Goal: Task Accomplishment & Management: Manage account settings

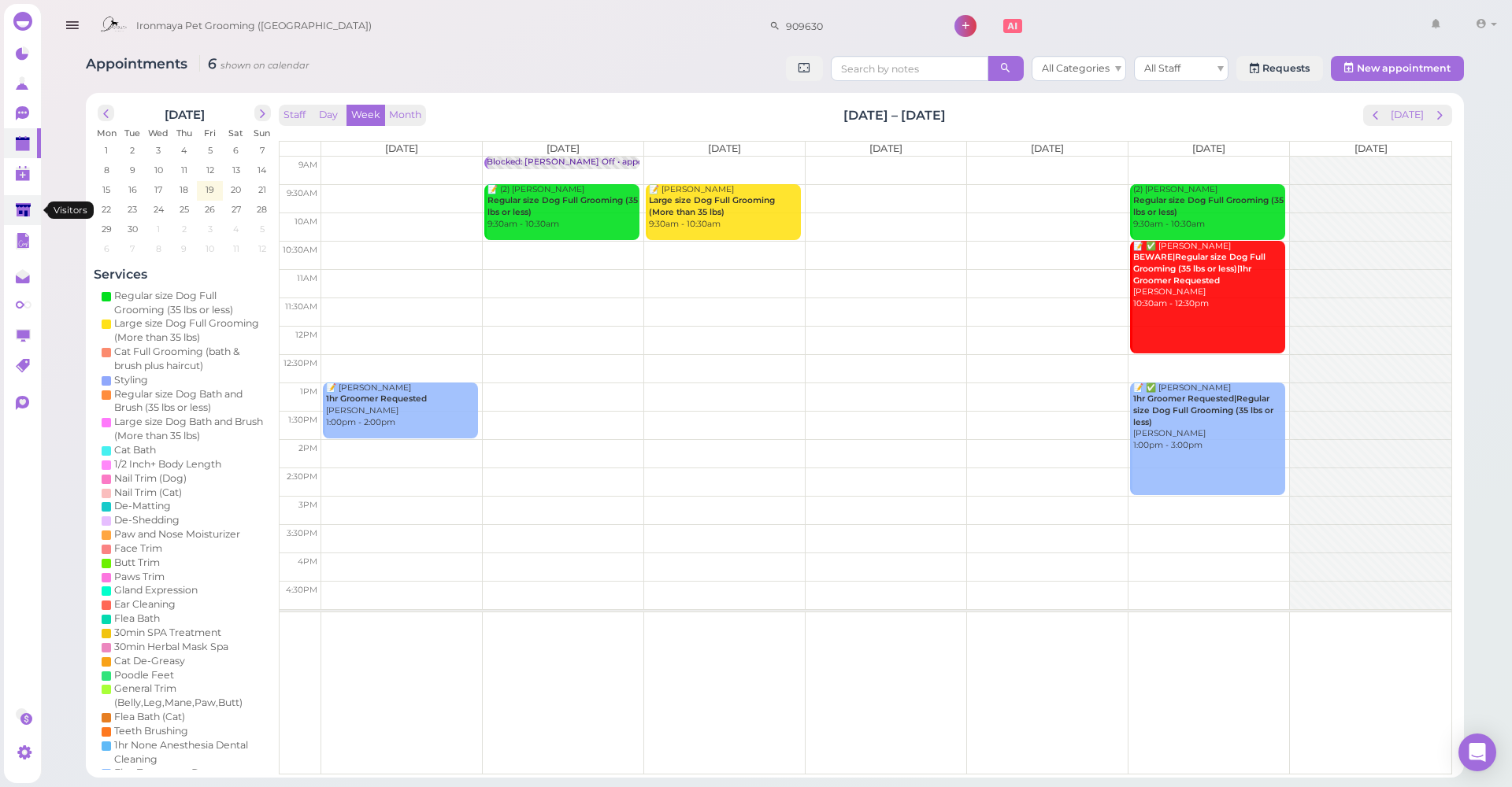
click at [23, 219] on icon at bounding box center [23, 211] width 17 height 17
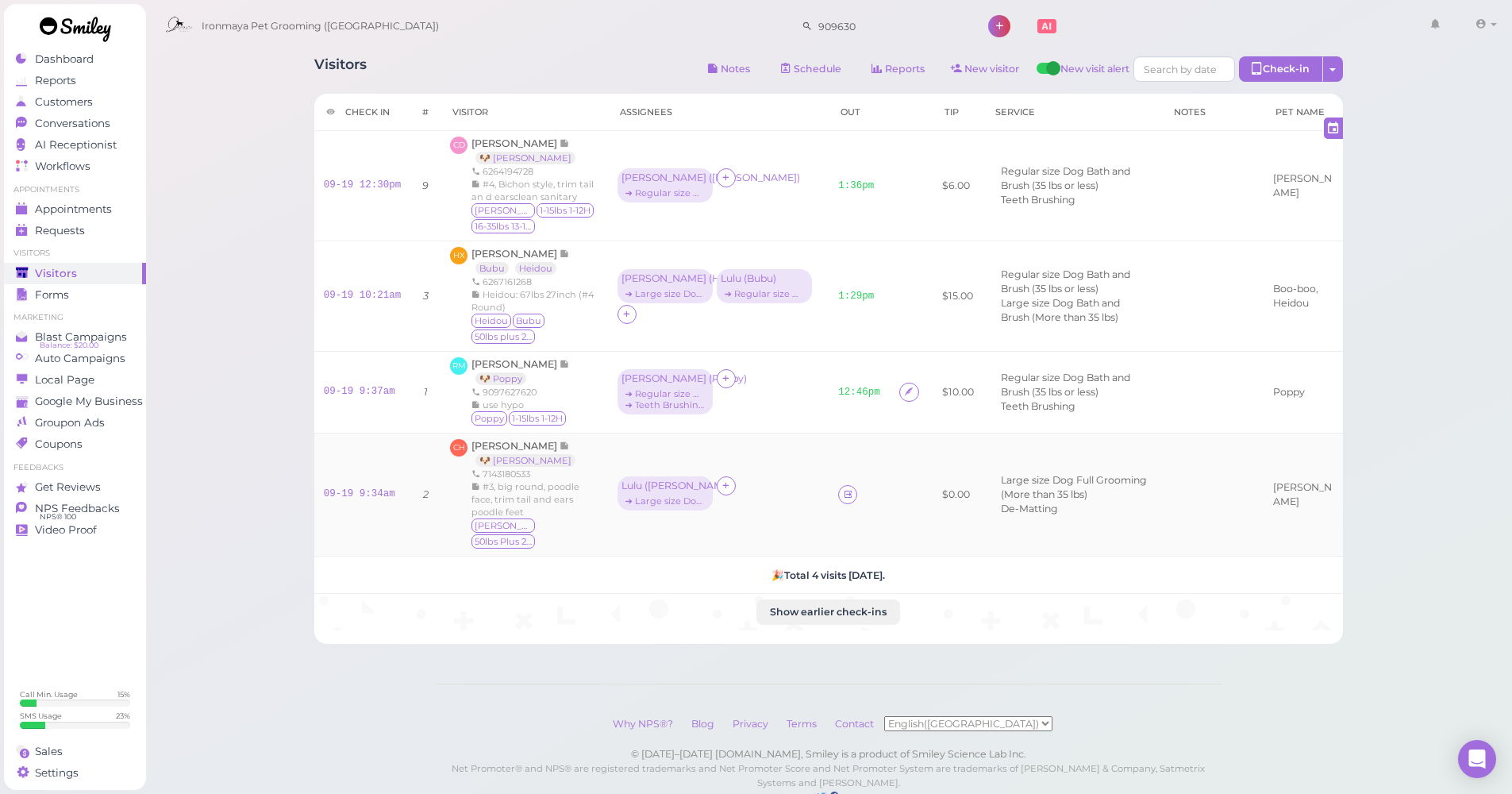
click at [831, 487] on td at bounding box center [859, 494] width 61 height 123
click at [843, 488] on icon at bounding box center [848, 494] width 11 height 12
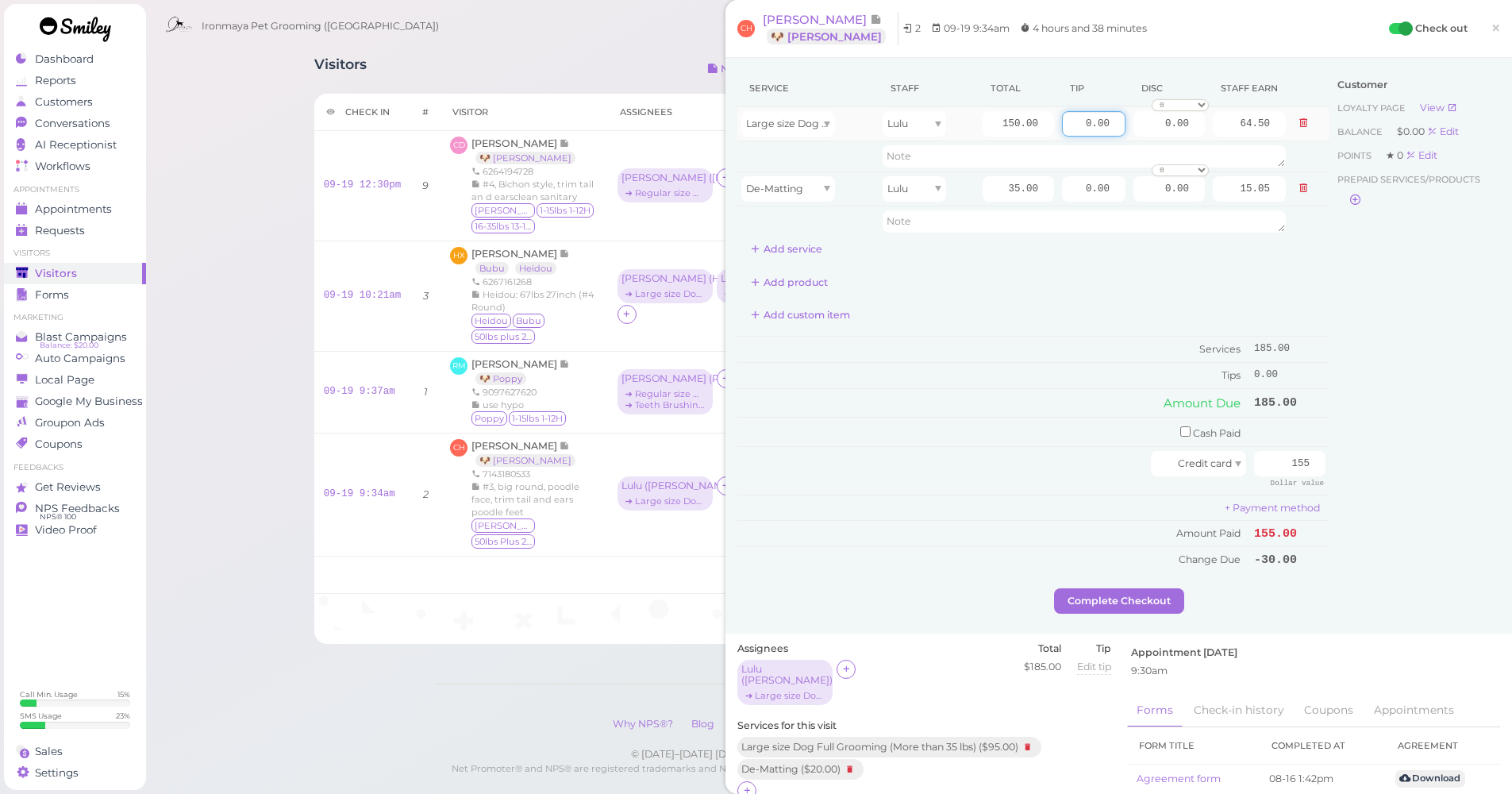
click at [1063, 120] on input "0.00" at bounding box center [1094, 124] width 64 height 25
type input "27.75"
click at [1450, 403] on div "Customer Loyalty page View Balance $0.00 Edit Points ★ 0 Edit Prepaid services/…" at bounding box center [1415, 330] width 171 height 519
click at [1267, 461] on input "155" at bounding box center [1290, 464] width 72 height 25
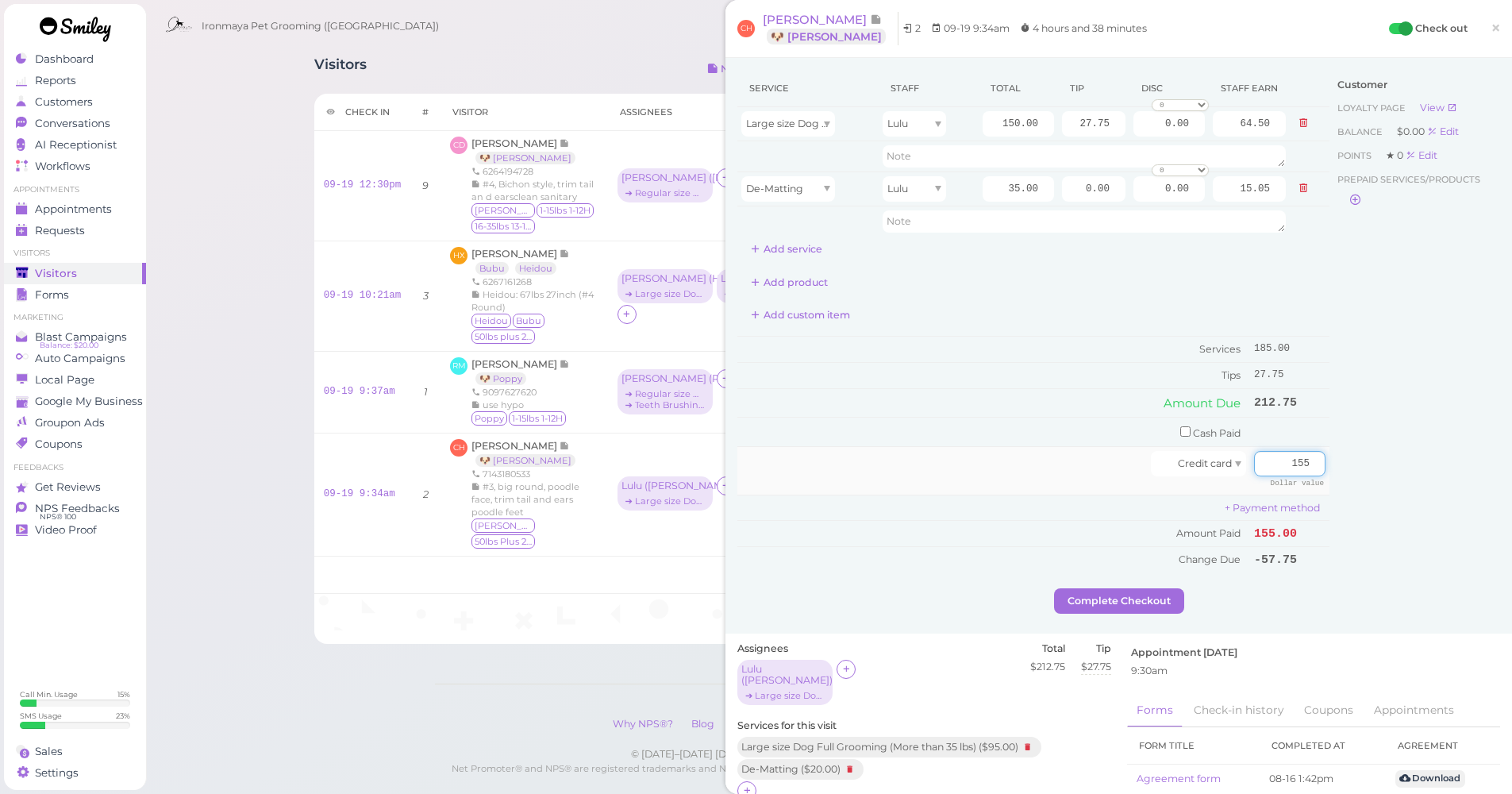
click at [1267, 461] on input "155" at bounding box center [1290, 464] width 72 height 25
type input "212.75"
click at [1337, 499] on div "Customer Loyalty page View Balance $0.00 Edit Points ★ 0 Edit Prepaid services/…" at bounding box center [1415, 330] width 171 height 519
click at [1148, 589] on button "Complete Checkout" at bounding box center [1120, 601] width 131 height 25
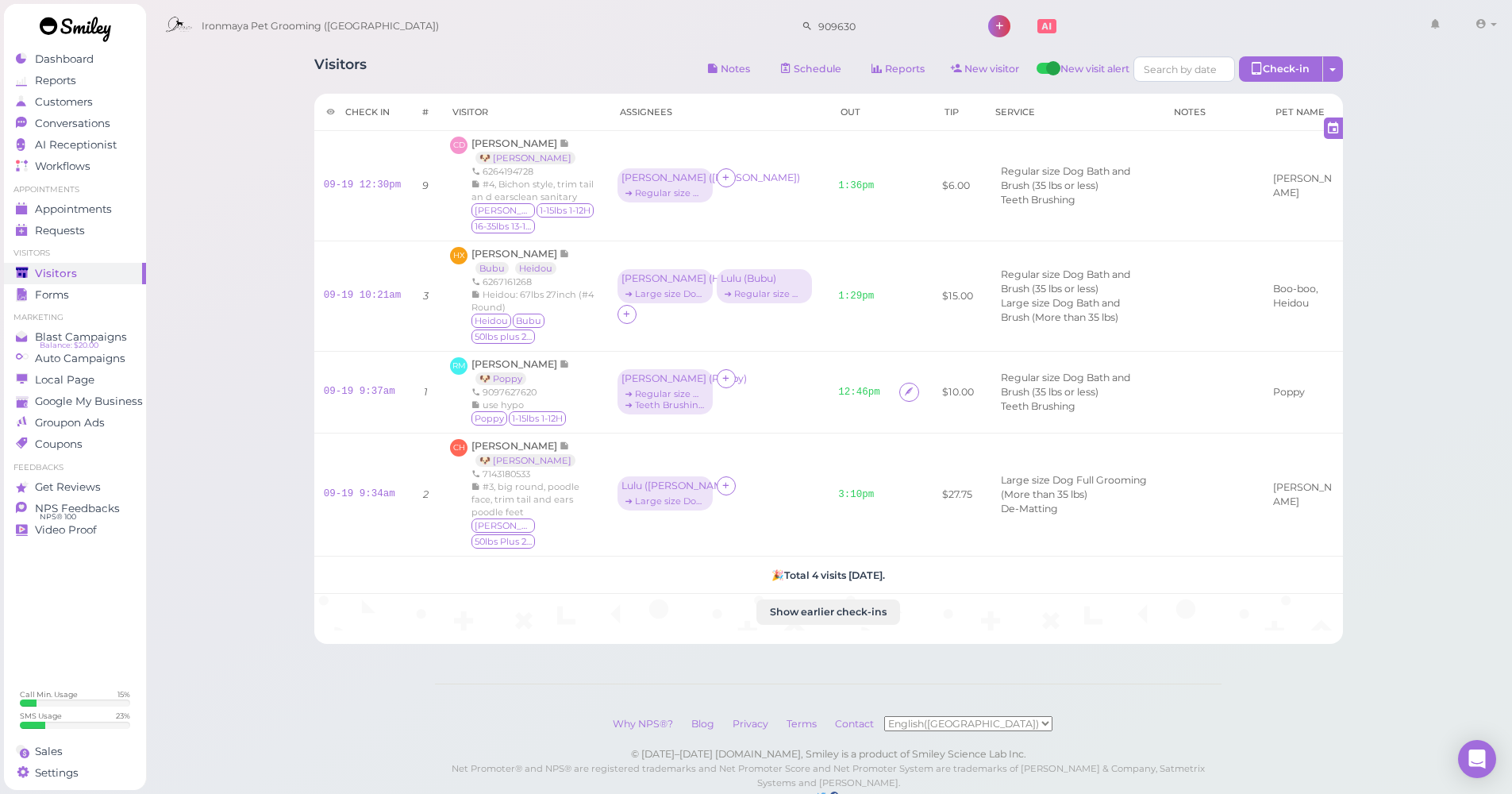
click at [237, 2] on div "Ironmaya Pet Grooming ([GEOGRAPHIC_DATA]) 909630 1" at bounding box center [830, 22] width 1369 height 45
click at [81, 211] on span "Appointments" at bounding box center [74, 209] width 77 height 13
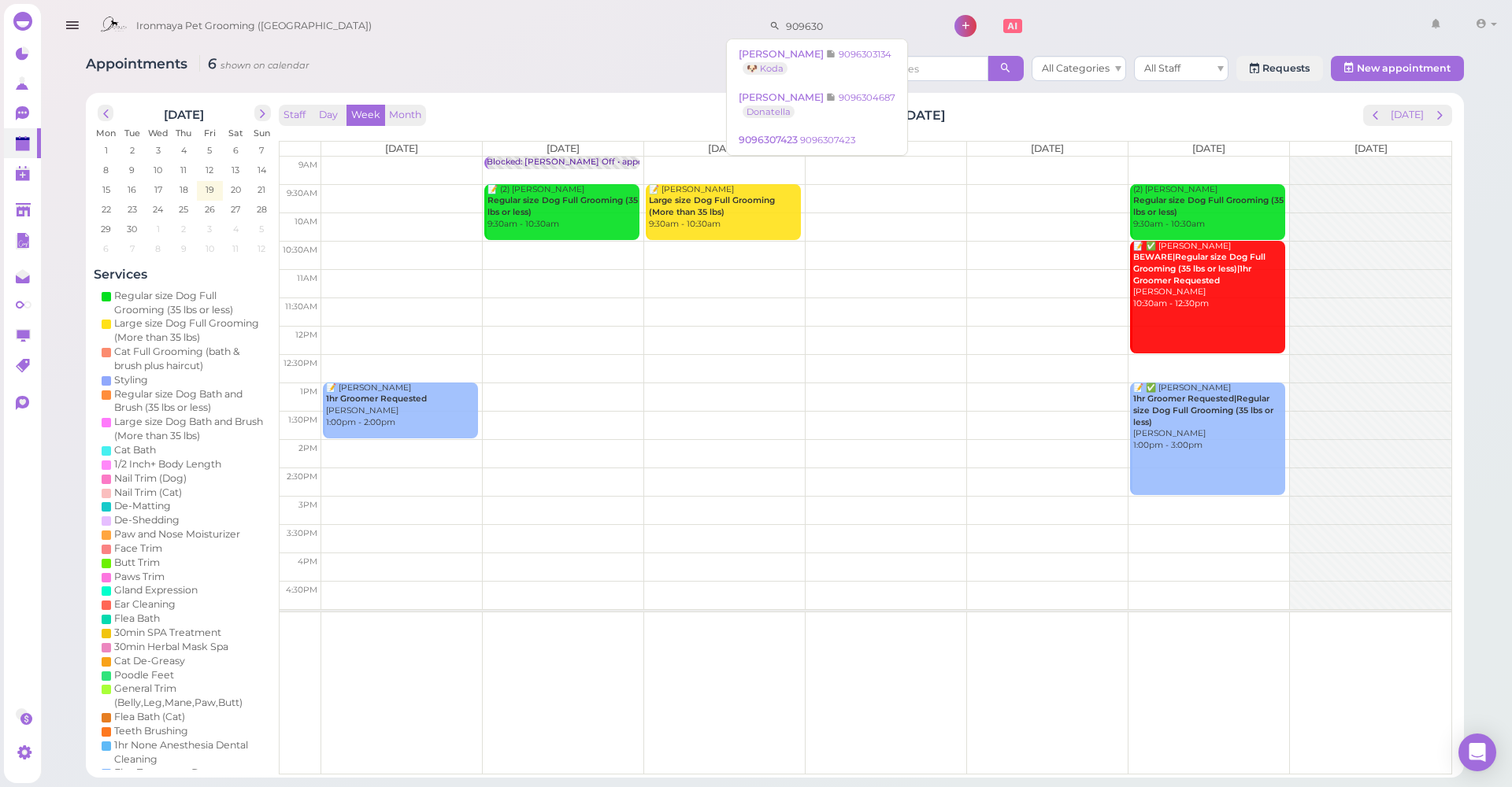
drag, startPoint x: 794, startPoint y: 29, endPoint x: 709, endPoint y: 32, distance: 85.1
click at [710, 31] on div "Ironmaya Pet Grooming ([GEOGRAPHIC_DATA]) 909630 1 Account" at bounding box center [797, 27] width 1410 height 45
type input "6262621681"
click at [773, 54] on span "[PERSON_NAME]" at bounding box center [788, 54] width 88 height 12
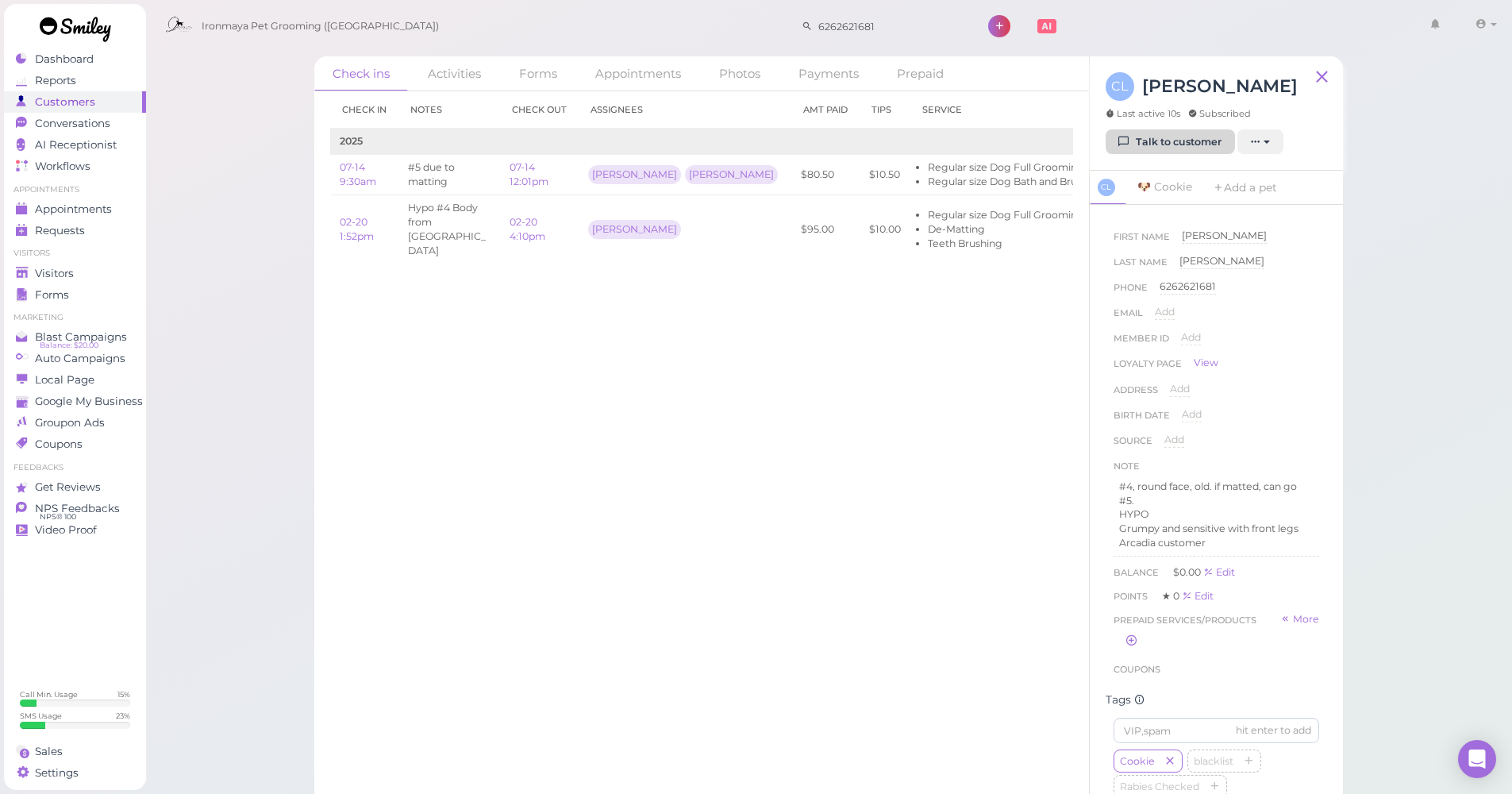
click at [1193, 131] on link "Talk to customer" at bounding box center [1170, 142] width 130 height 25
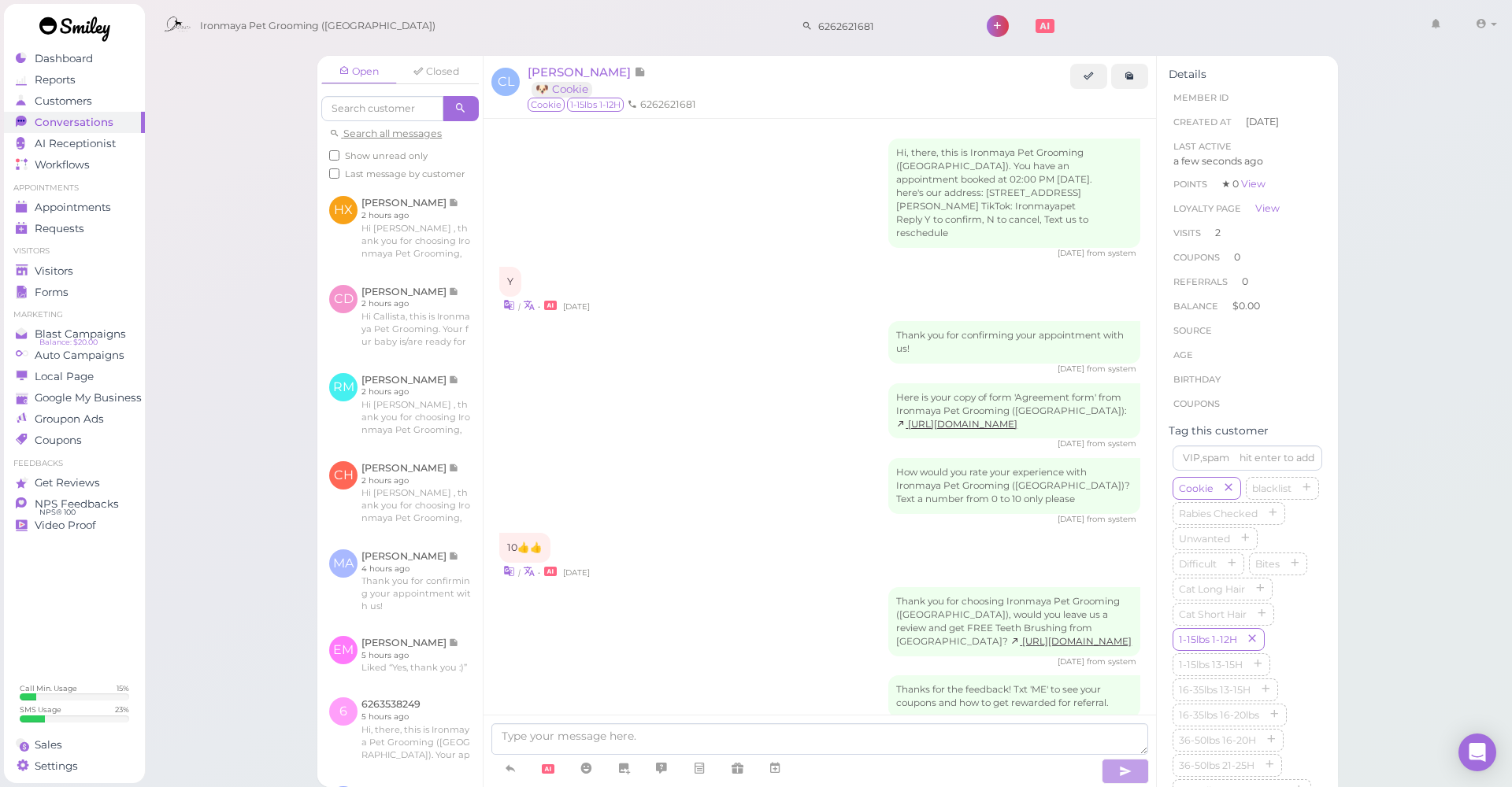
scroll to position [1456, 0]
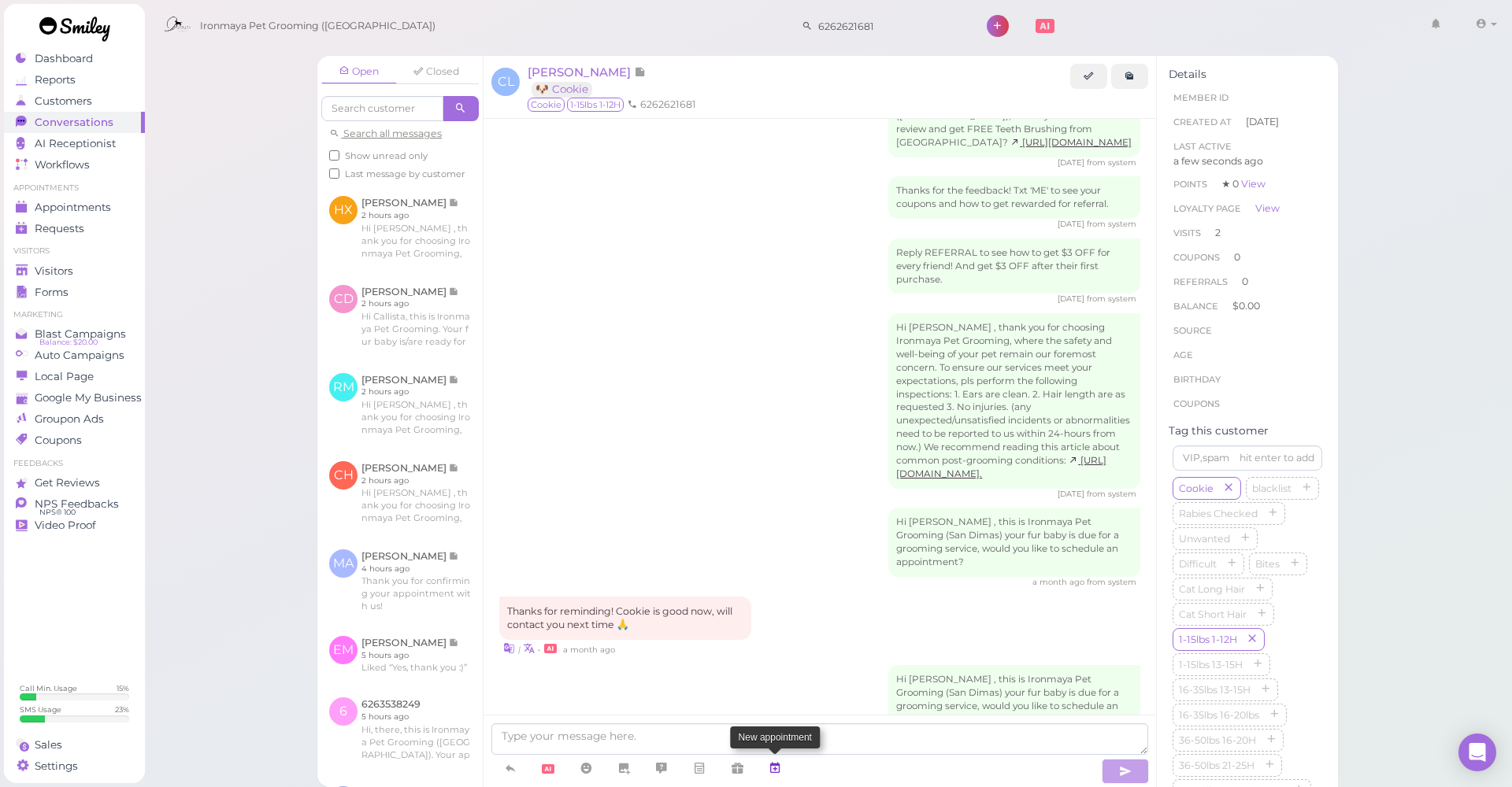
click at [784, 763] on link at bounding box center [775, 769] width 38 height 28
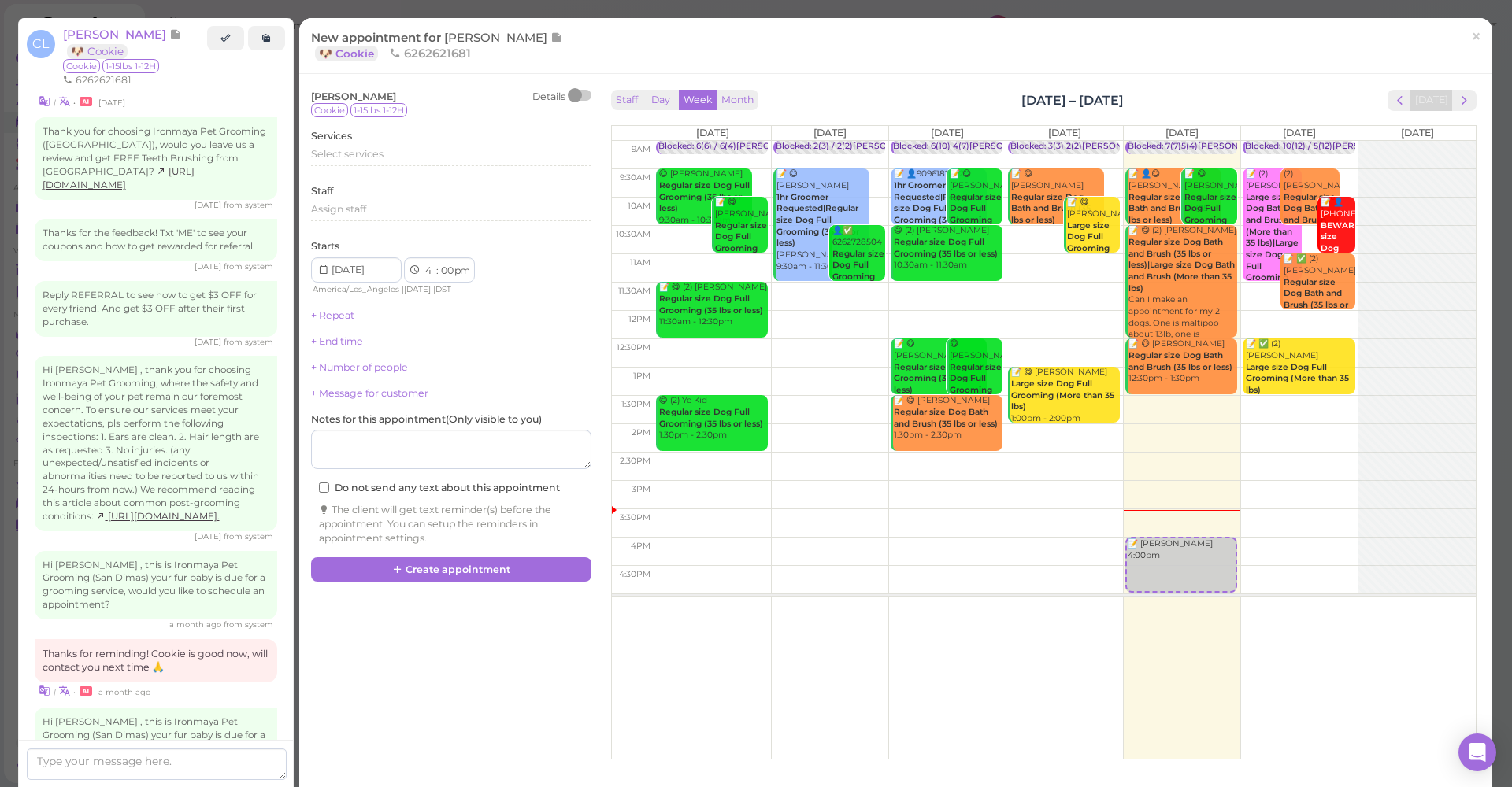
click at [1330, 403] on td at bounding box center [1064, 410] width 822 height 29
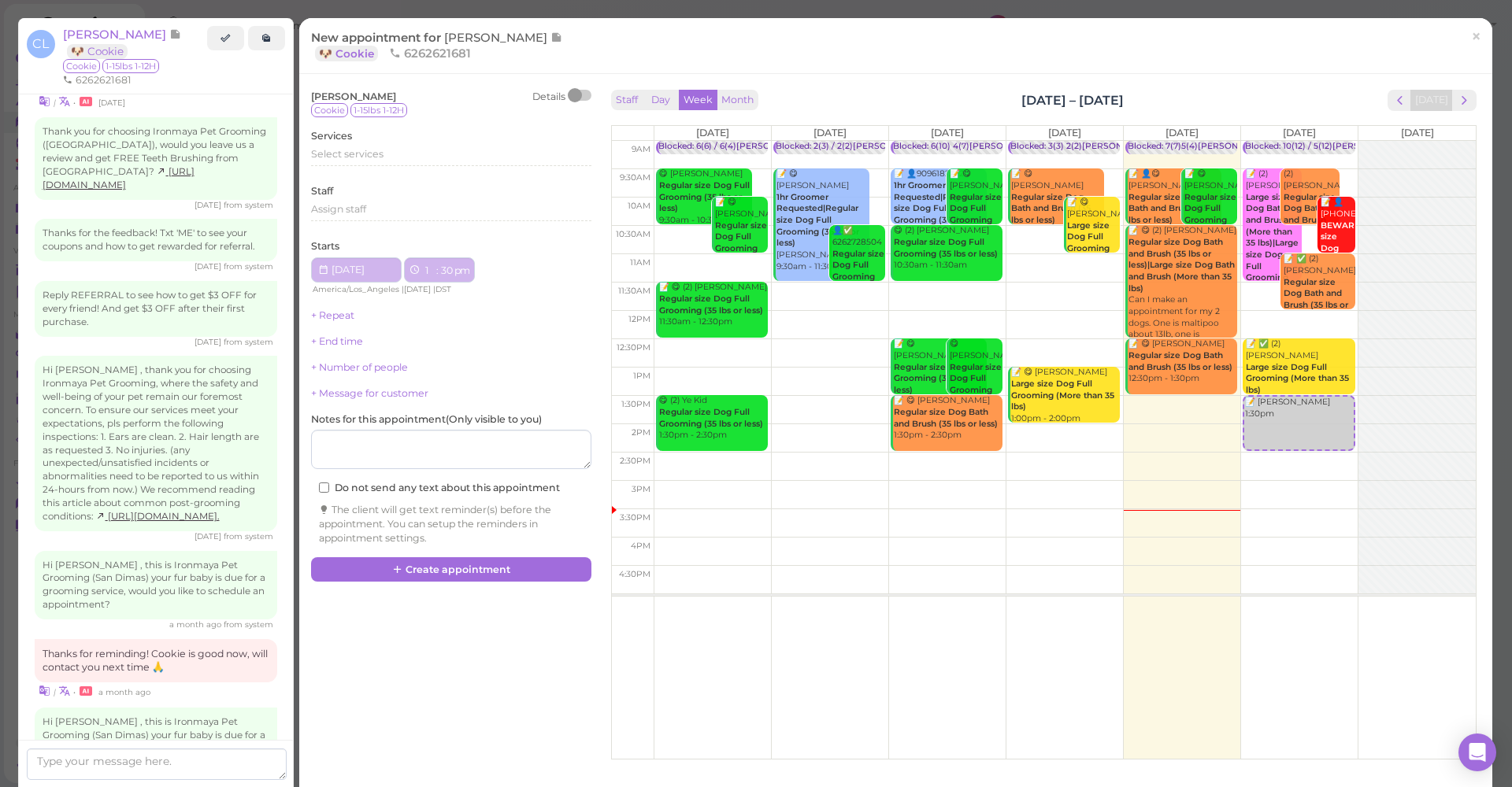
type input "[DATE]"
select select "1"
select select "30"
drag, startPoint x: 1297, startPoint y: 433, endPoint x: 1287, endPoint y: 455, distance: 24.2
click at [1287, 141] on div "📝 [PERSON_NAME] 1:30pm Blocked: 10(12) / 5(12)[PERSON_NAME], • appointment 📝 (2…" at bounding box center [1299, 141] width 116 height 0
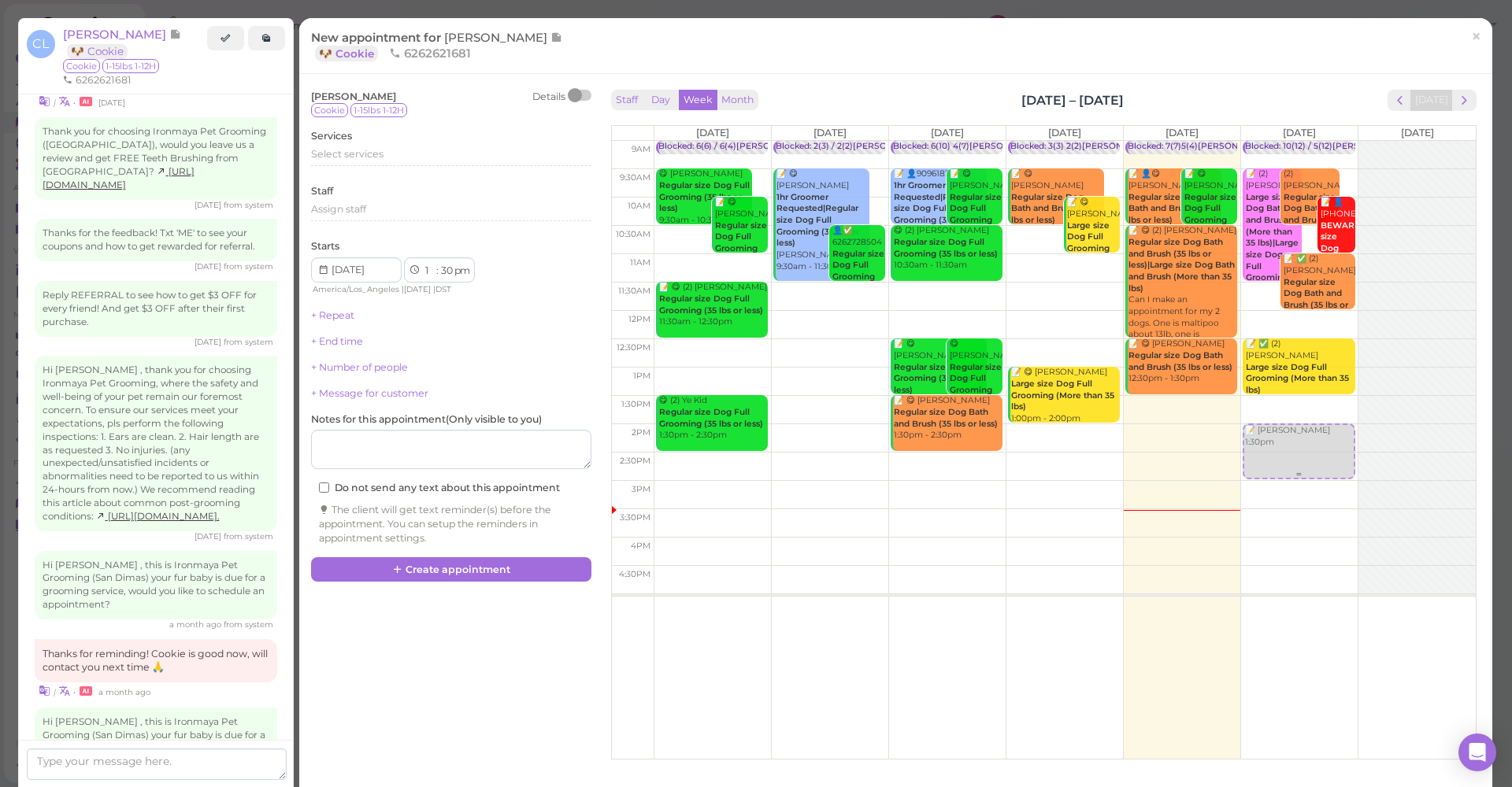
select select "2"
select select "00"
drag, startPoint x: 1286, startPoint y: 453, endPoint x: 1278, endPoint y: 421, distance: 33.0
click at [1278, 141] on div "📝 [PERSON_NAME] 2:00pm Blocked: 10(12) / 5(12)[PERSON_NAME], • appointment 📝 (2…" at bounding box center [1299, 141] width 116 height 0
select select "1"
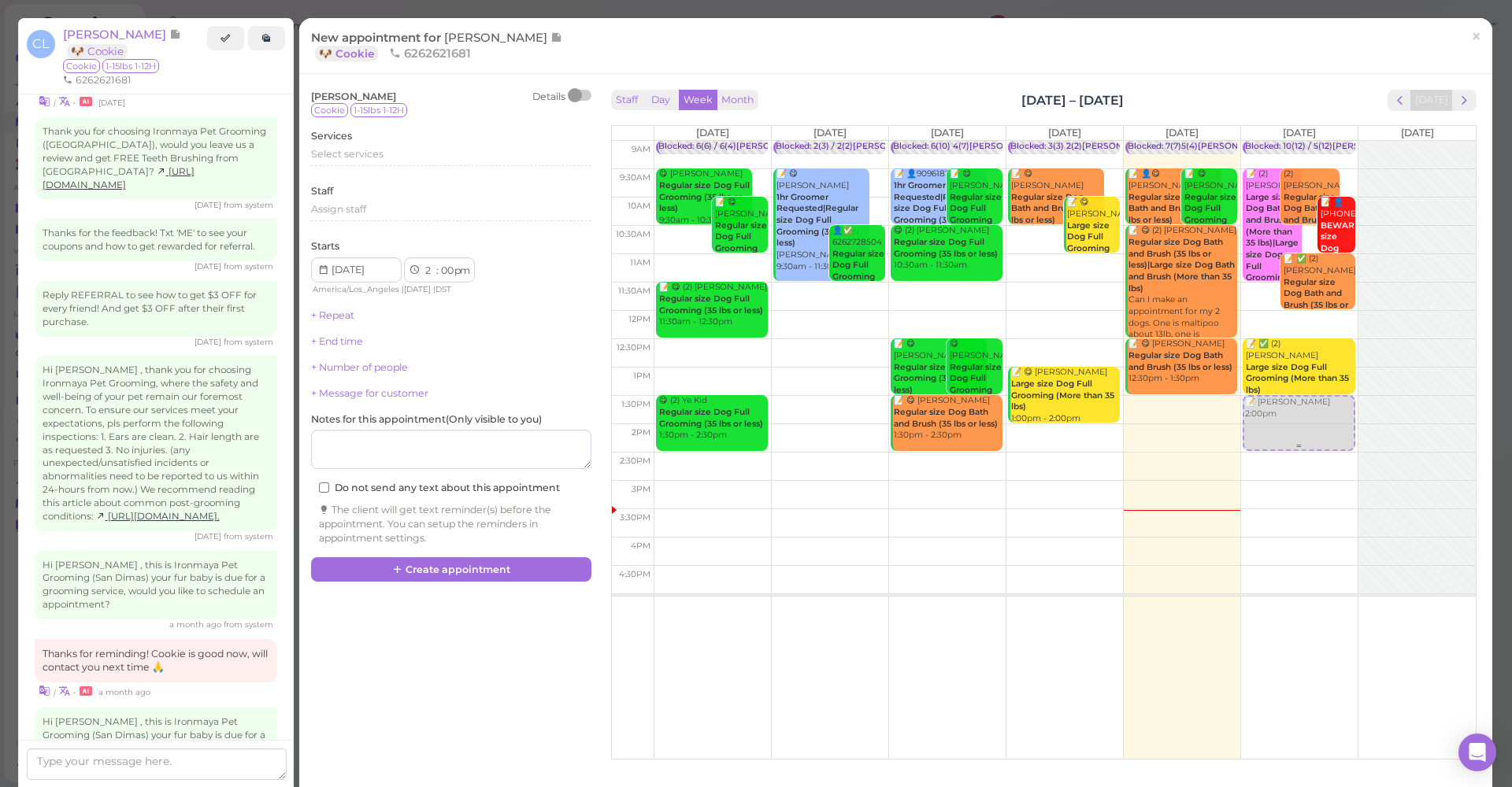
select select "30"
click at [414, 155] on div "Select services" at bounding box center [451, 154] width 281 height 14
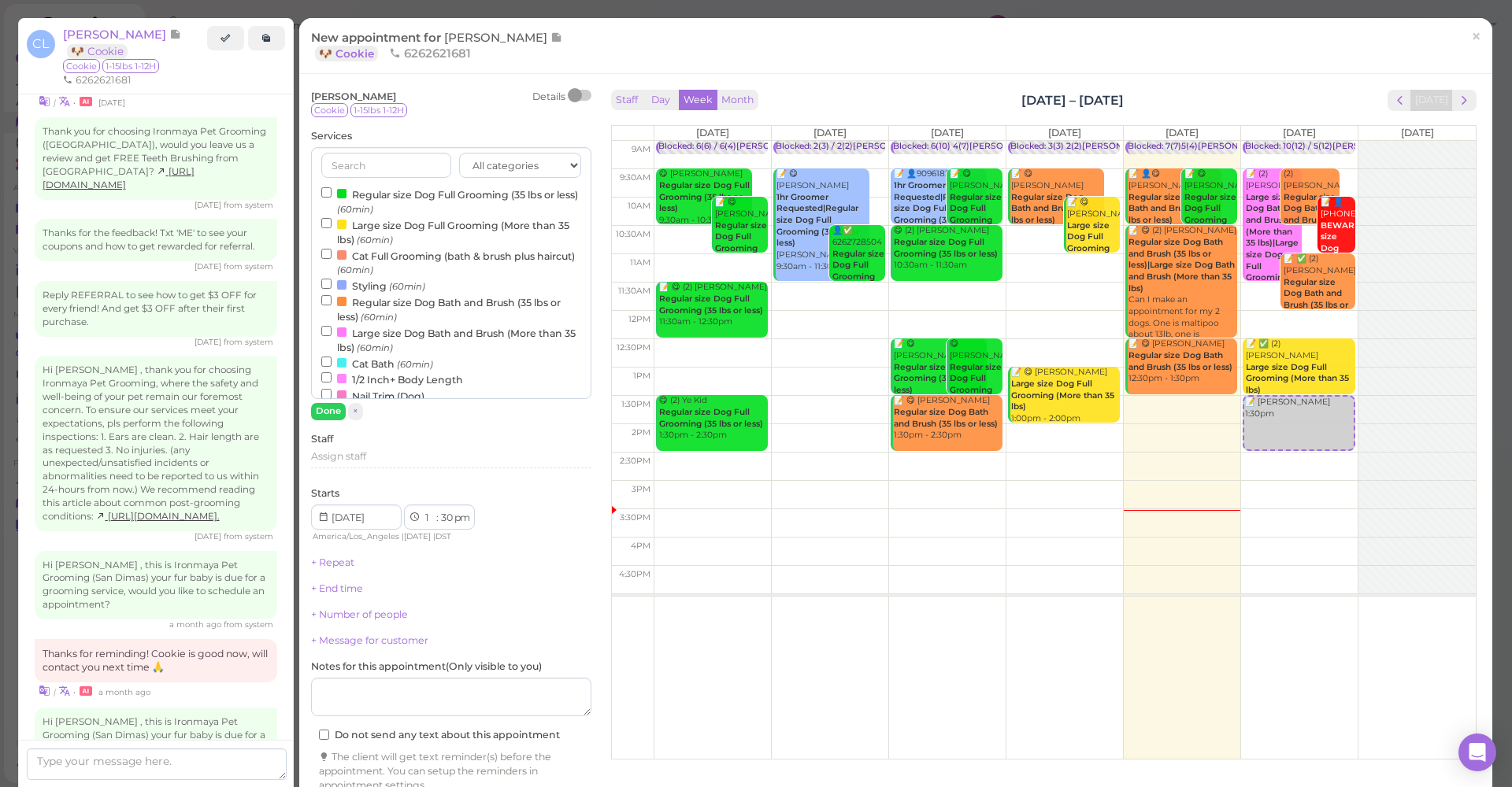
click at [401, 195] on label "Regular size Dog Full Grooming (35 lbs or less) (60min)" at bounding box center [451, 201] width 260 height 30
click at [332, 195] on input "Regular size Dog Full Grooming (35 lbs or less) (60min)" at bounding box center [327, 193] width 10 height 10
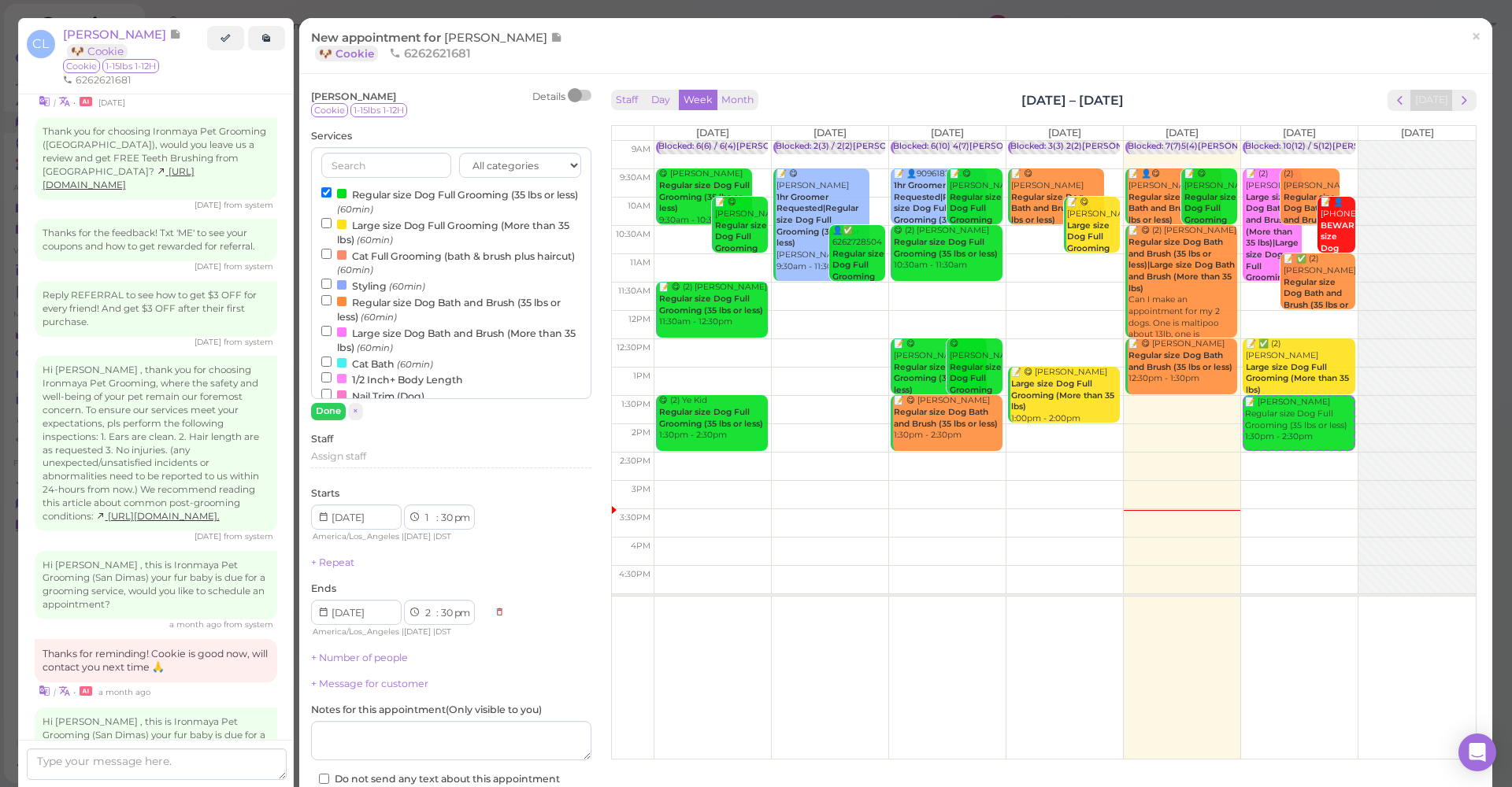
click at [330, 403] on button "Done" at bounding box center [328, 411] width 35 height 17
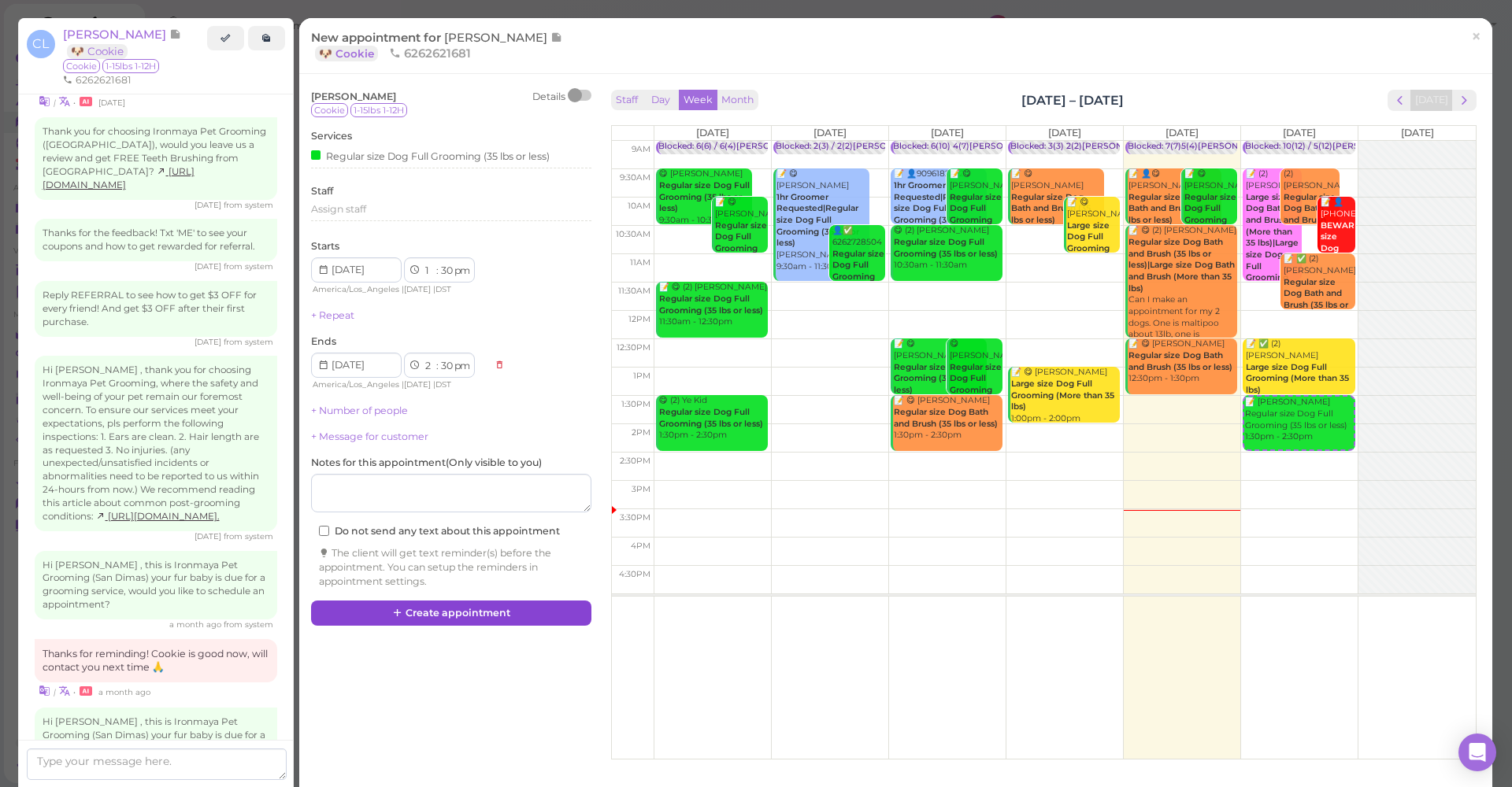
click at [501, 611] on button "Create appointment" at bounding box center [451, 612] width 281 height 25
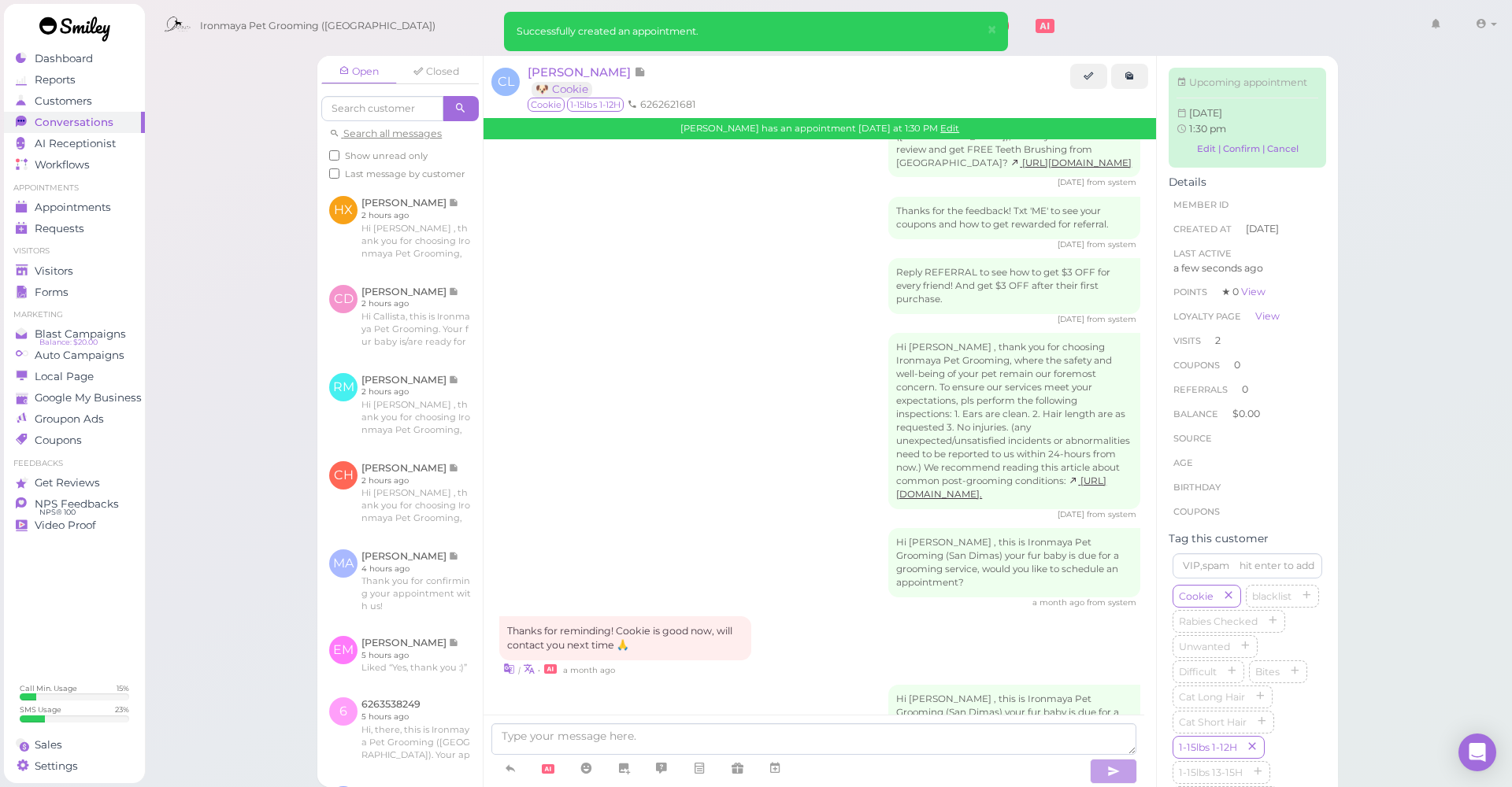
scroll to position [1610, 0]
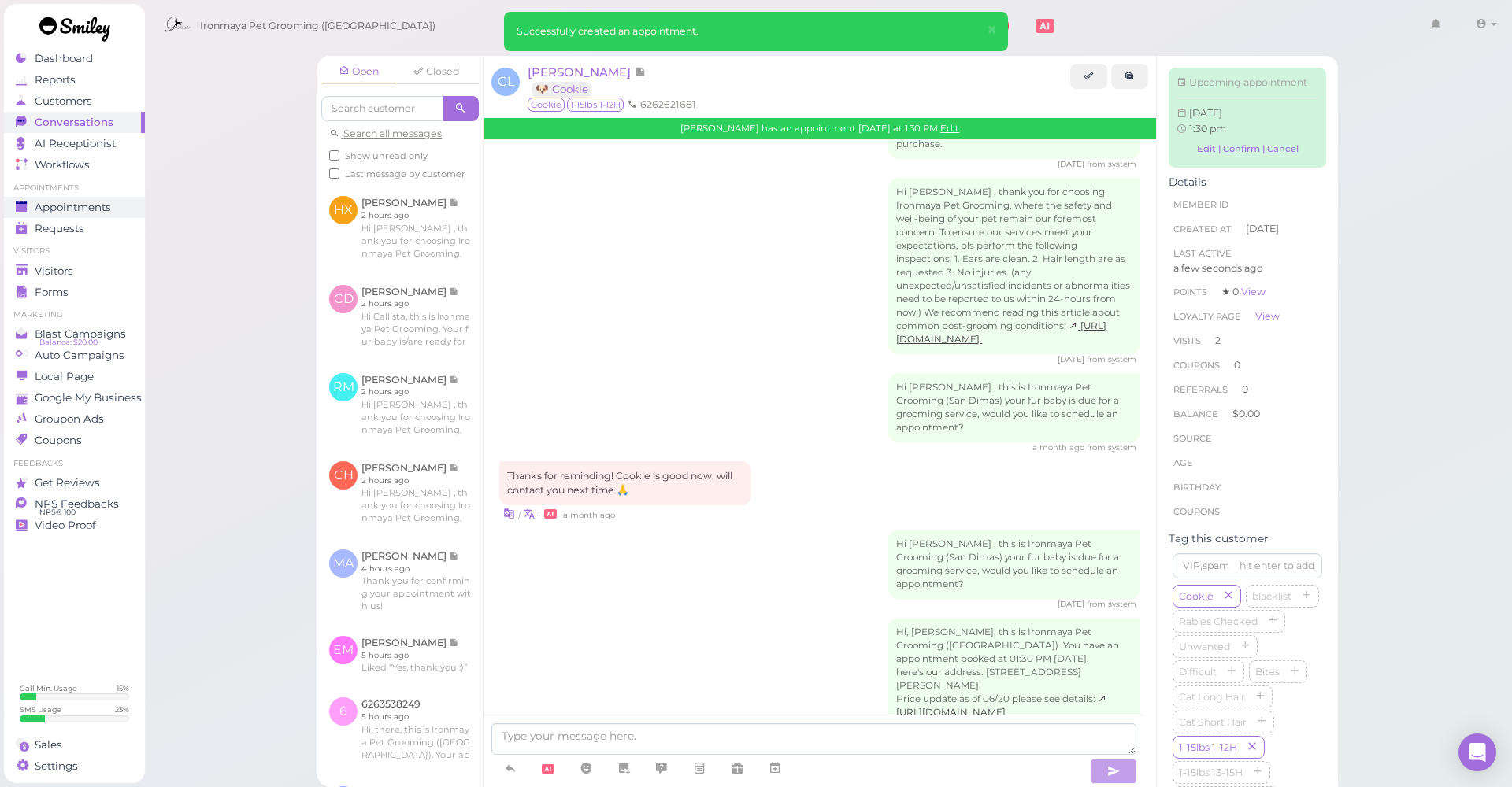
click at [76, 197] on link "Appointments" at bounding box center [75, 208] width 141 height 21
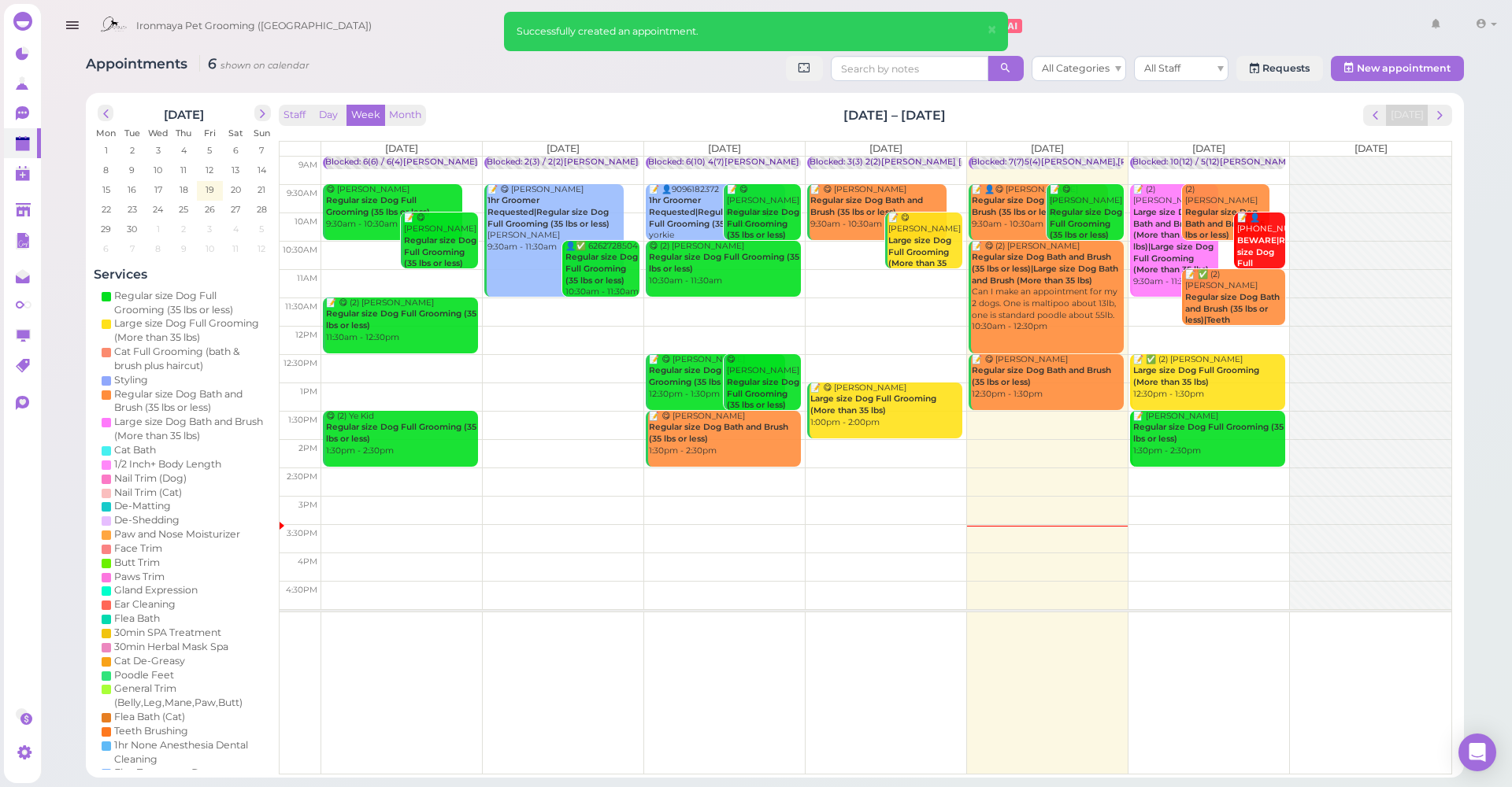
click at [1212, 156] on div "Blocked: 10(12) / 5(12)[PERSON_NAME], • appointment" at bounding box center [1244, 162] width 225 height 12
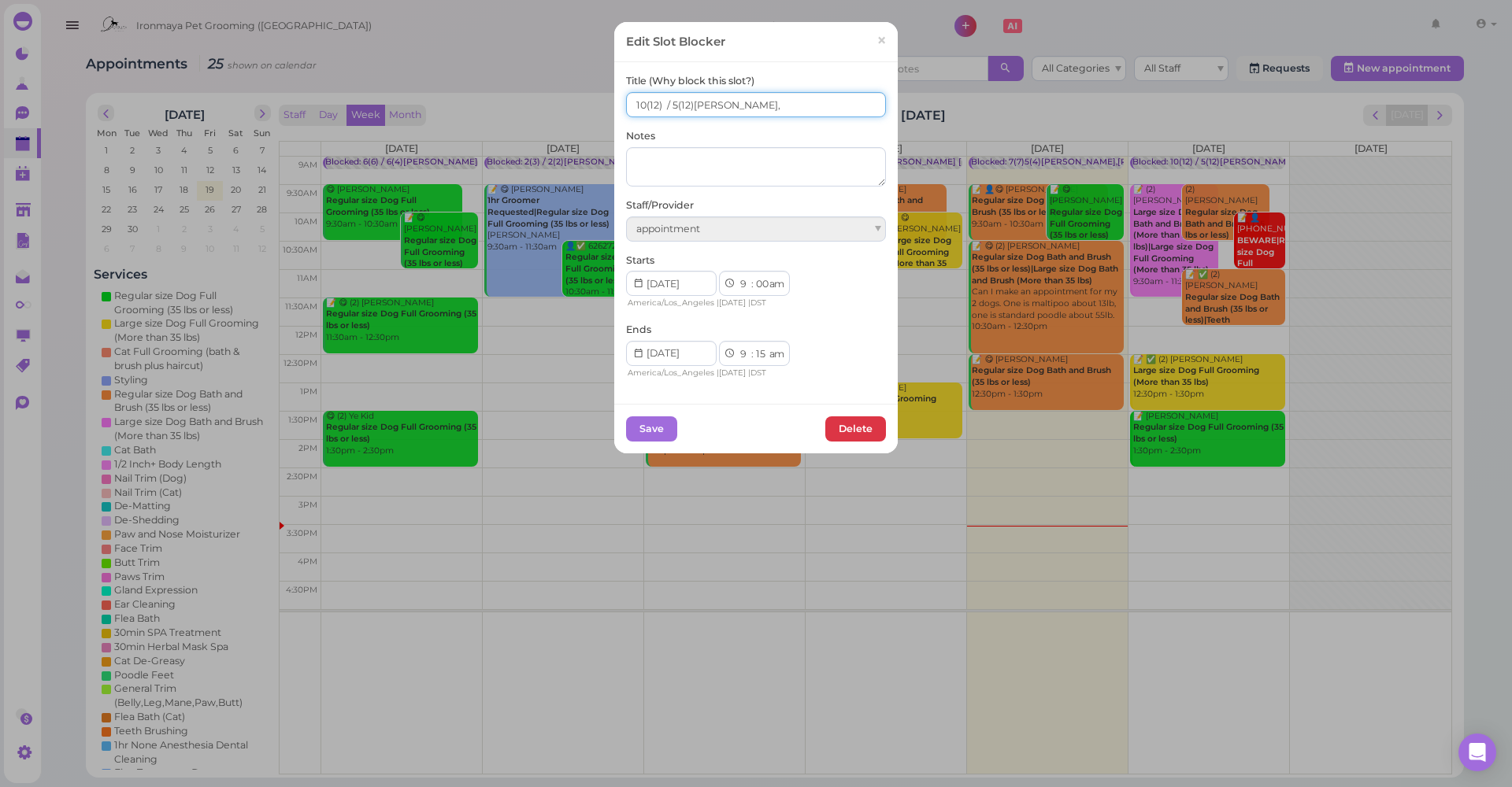
click at [666, 106] on input "10(12) / 5(12)[PERSON_NAME]," at bounding box center [756, 104] width 260 height 25
click at [666, 105] on input "10(12) / 5(12)[PERSON_NAME]," at bounding box center [756, 104] width 260 height 25
click at [627, 108] on input "10(12) / 6(12)[PERSON_NAME]," at bounding box center [756, 104] width 260 height 25
type input "11(12) / 6(12)[PERSON_NAME],"
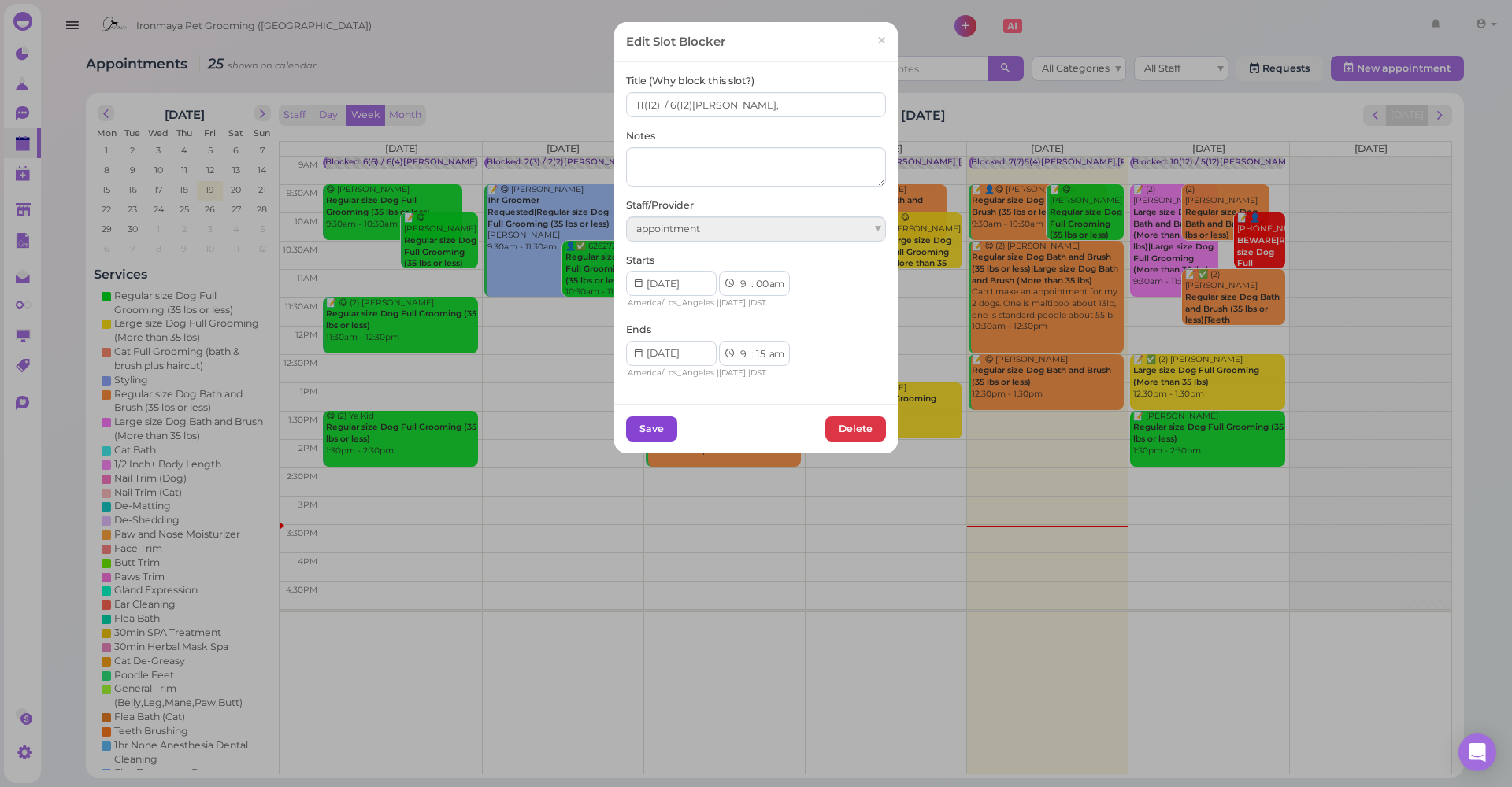
click at [666, 425] on button "Save" at bounding box center [652, 428] width 51 height 25
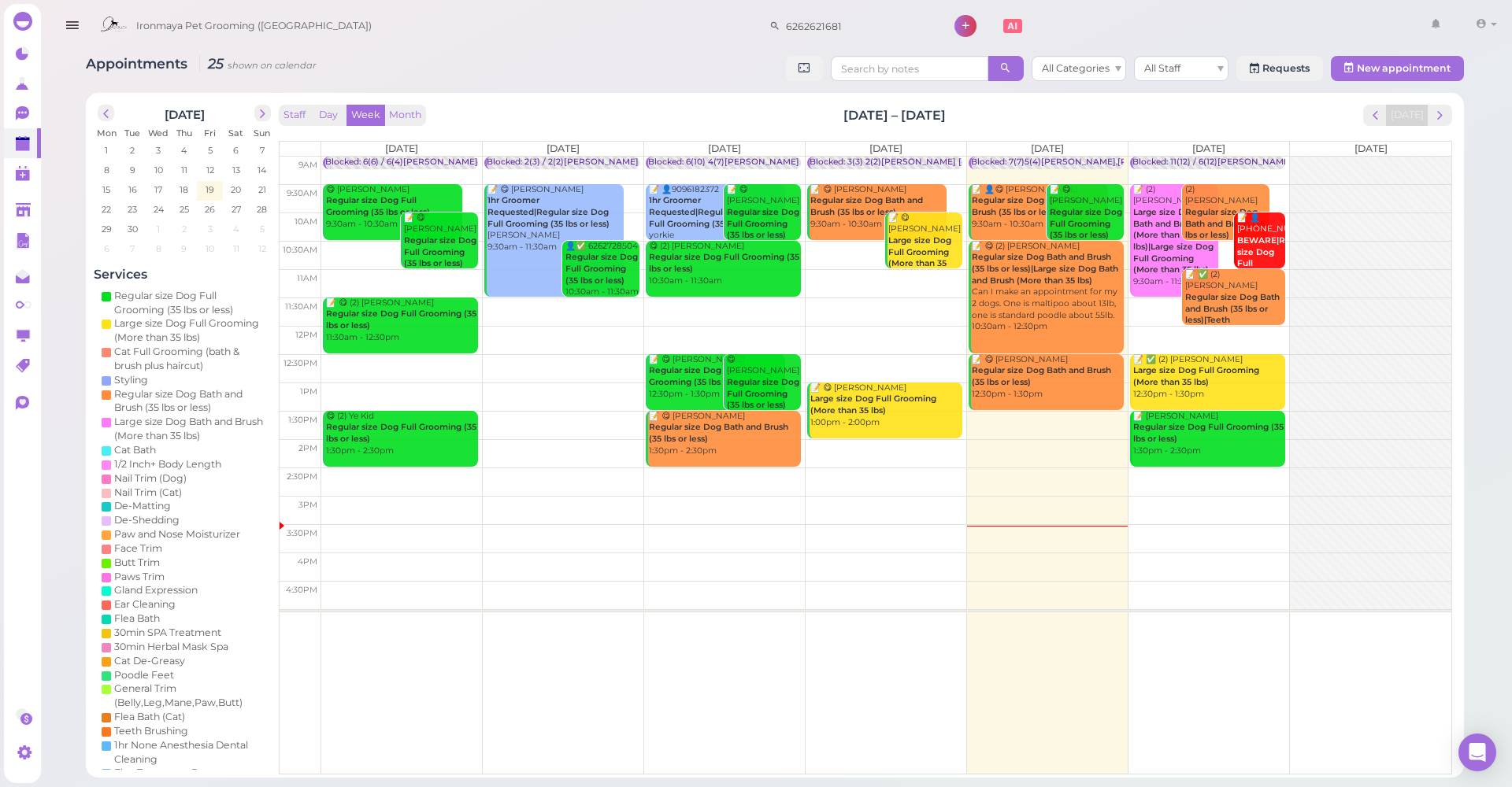
click at [25, 190] on div "0 0" at bounding box center [23, 406] width 37 height 735
click at [29, 120] on icon at bounding box center [23, 114] width 17 height 17
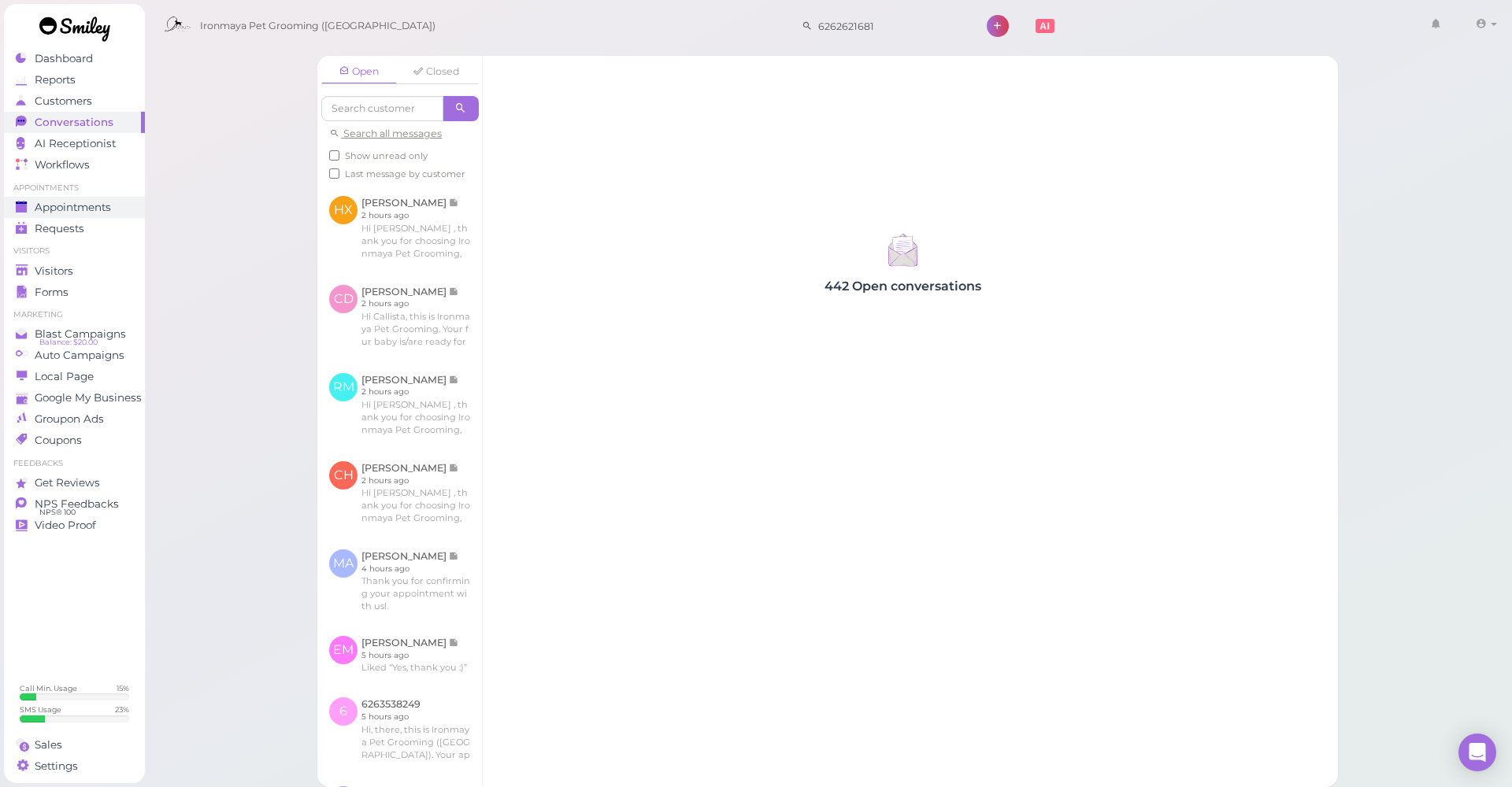
click at [79, 204] on span "Appointments" at bounding box center [73, 207] width 76 height 13
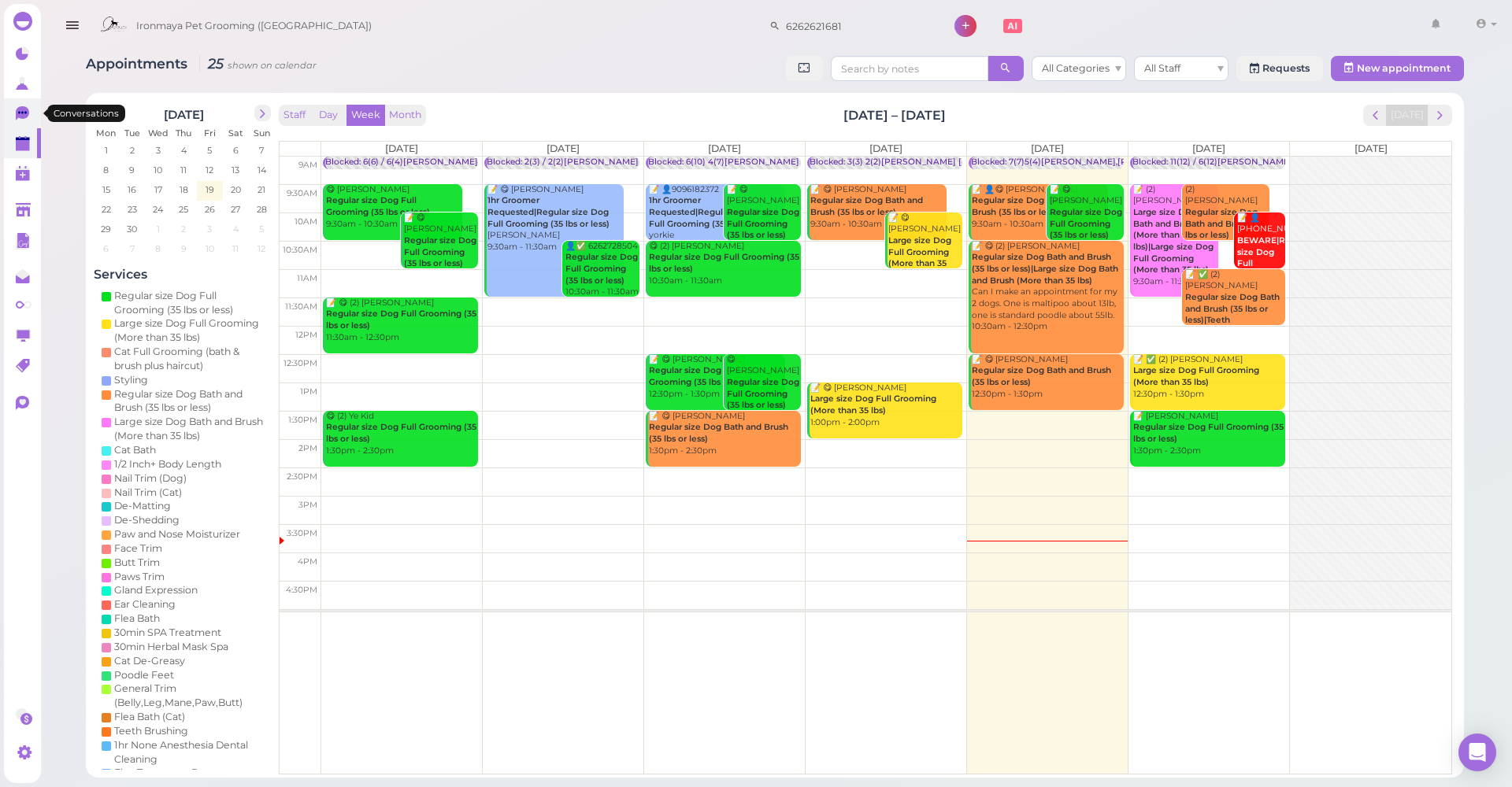
click at [23, 115] on icon at bounding box center [22, 113] width 13 height 14
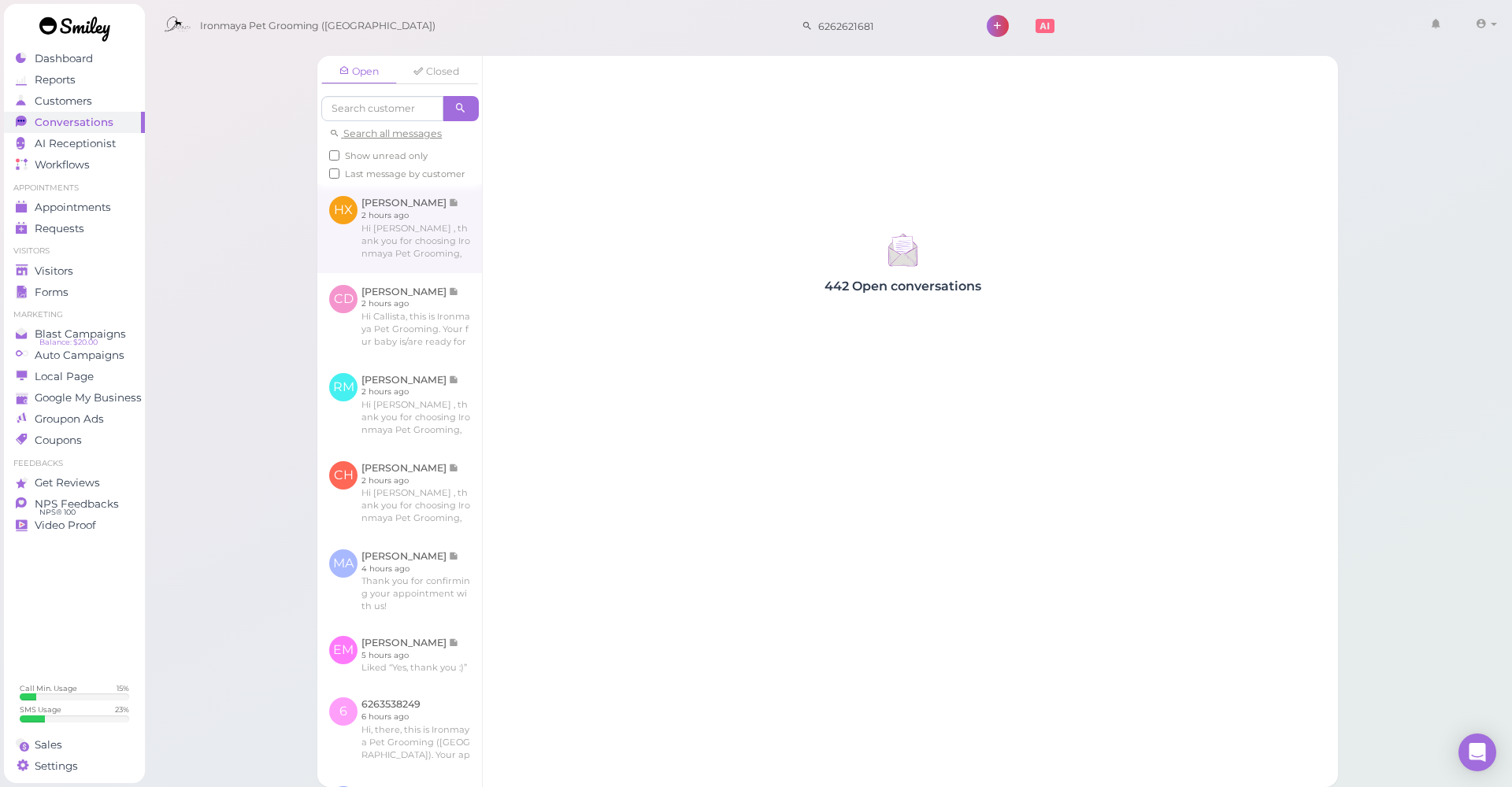
click at [451, 240] on link at bounding box center [399, 228] width 164 height 89
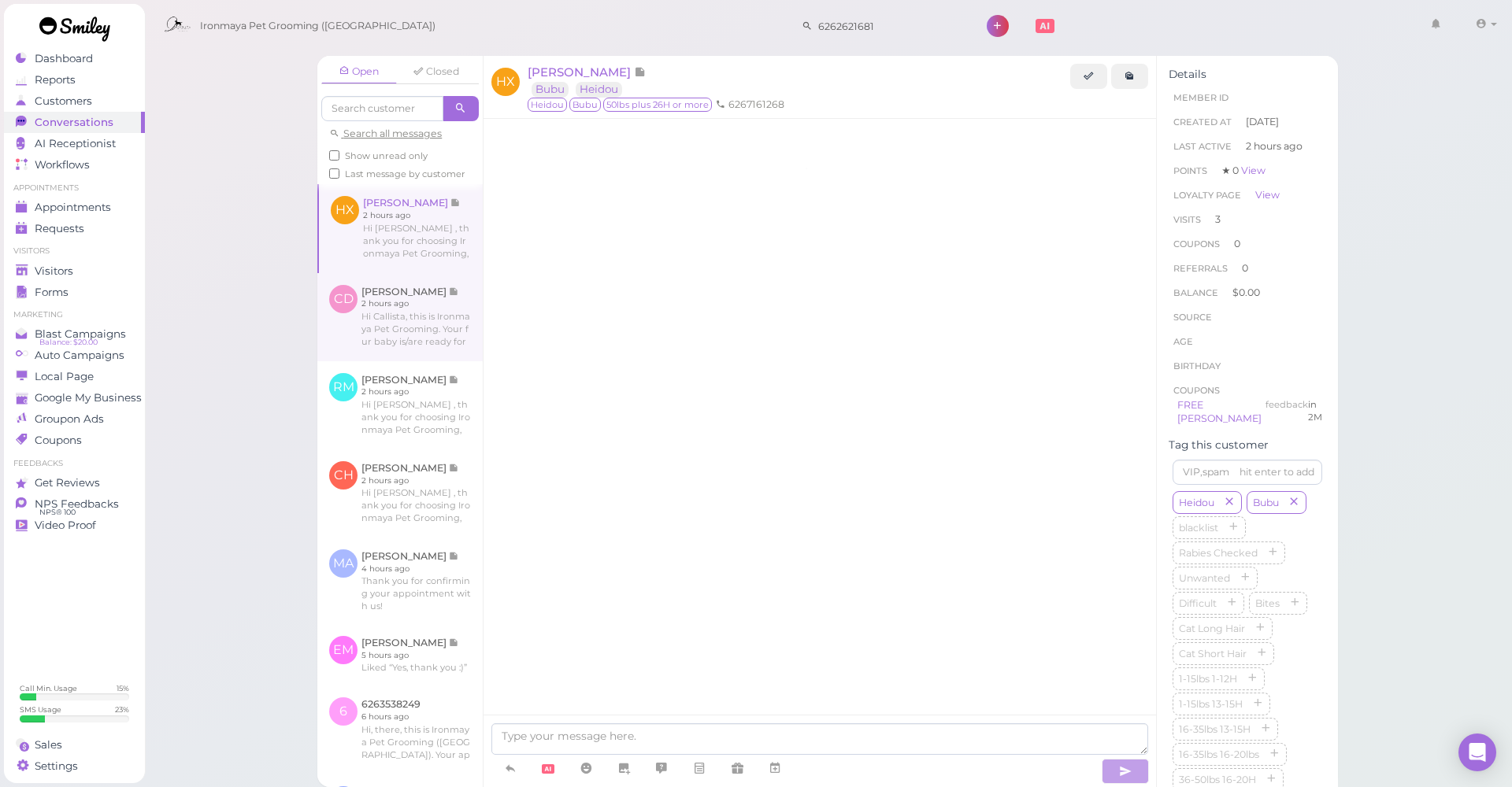
scroll to position [2156, 0]
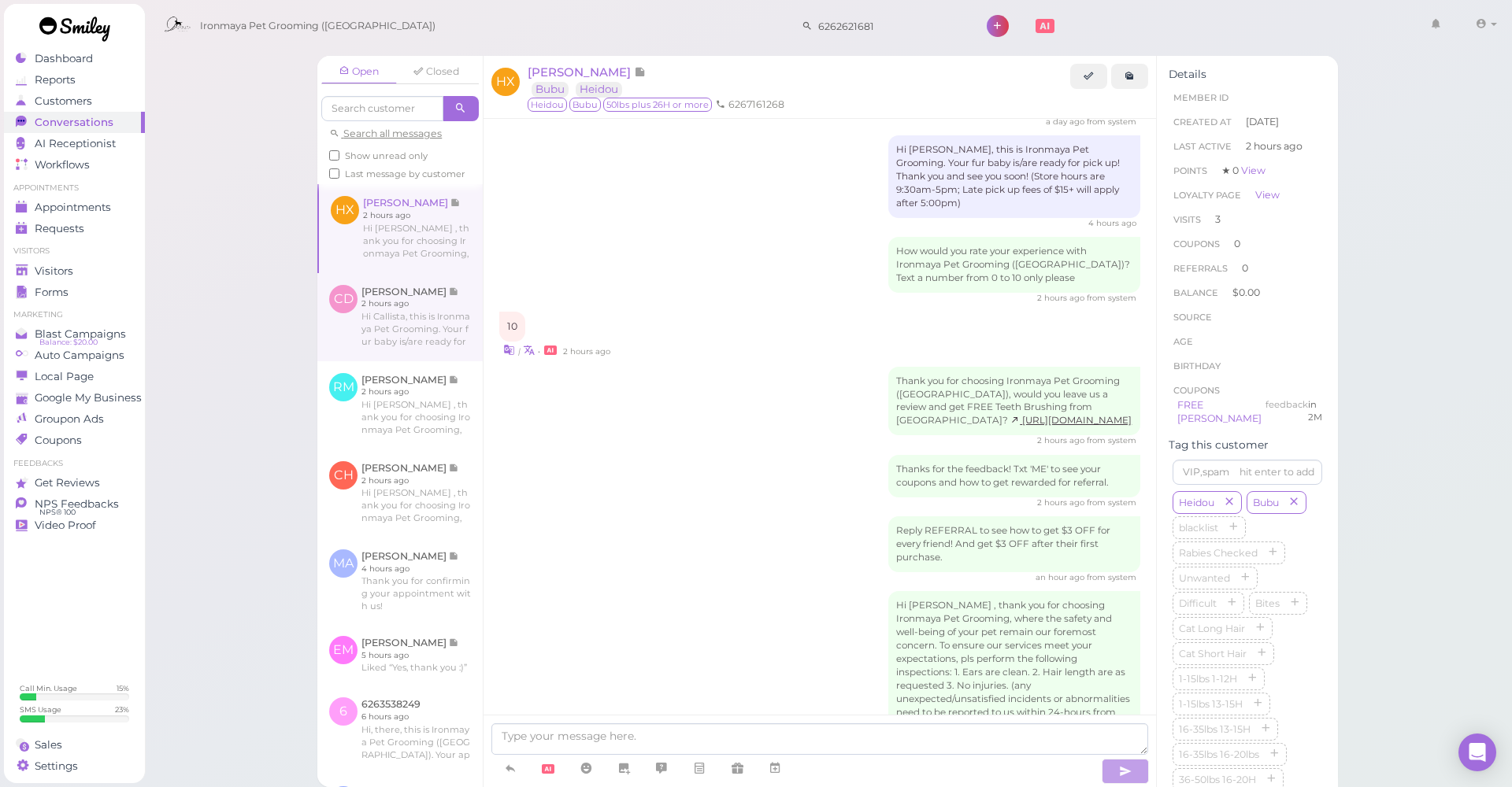
click at [405, 315] on link at bounding box center [400, 317] width 165 height 89
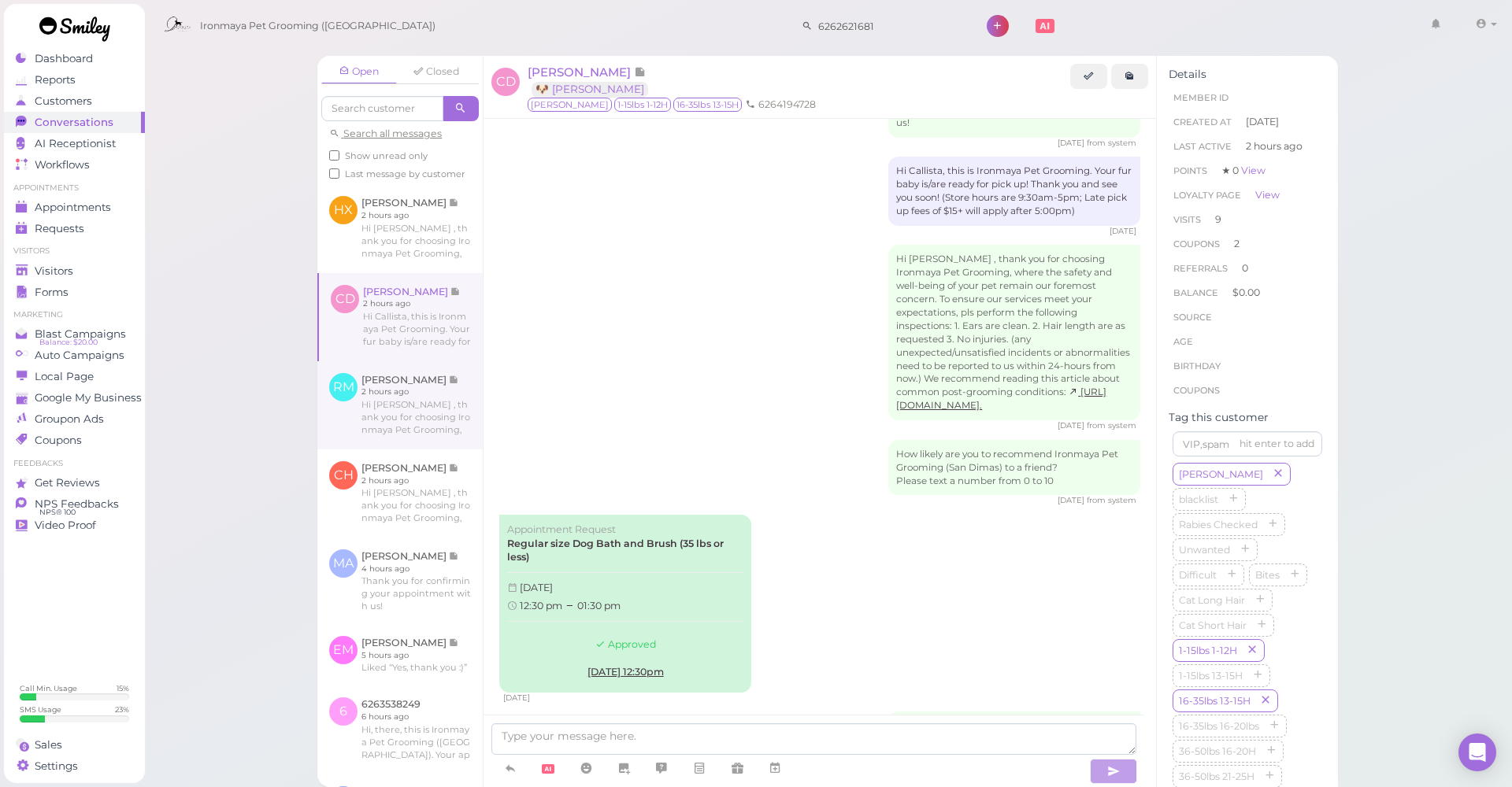
scroll to position [2547, 0]
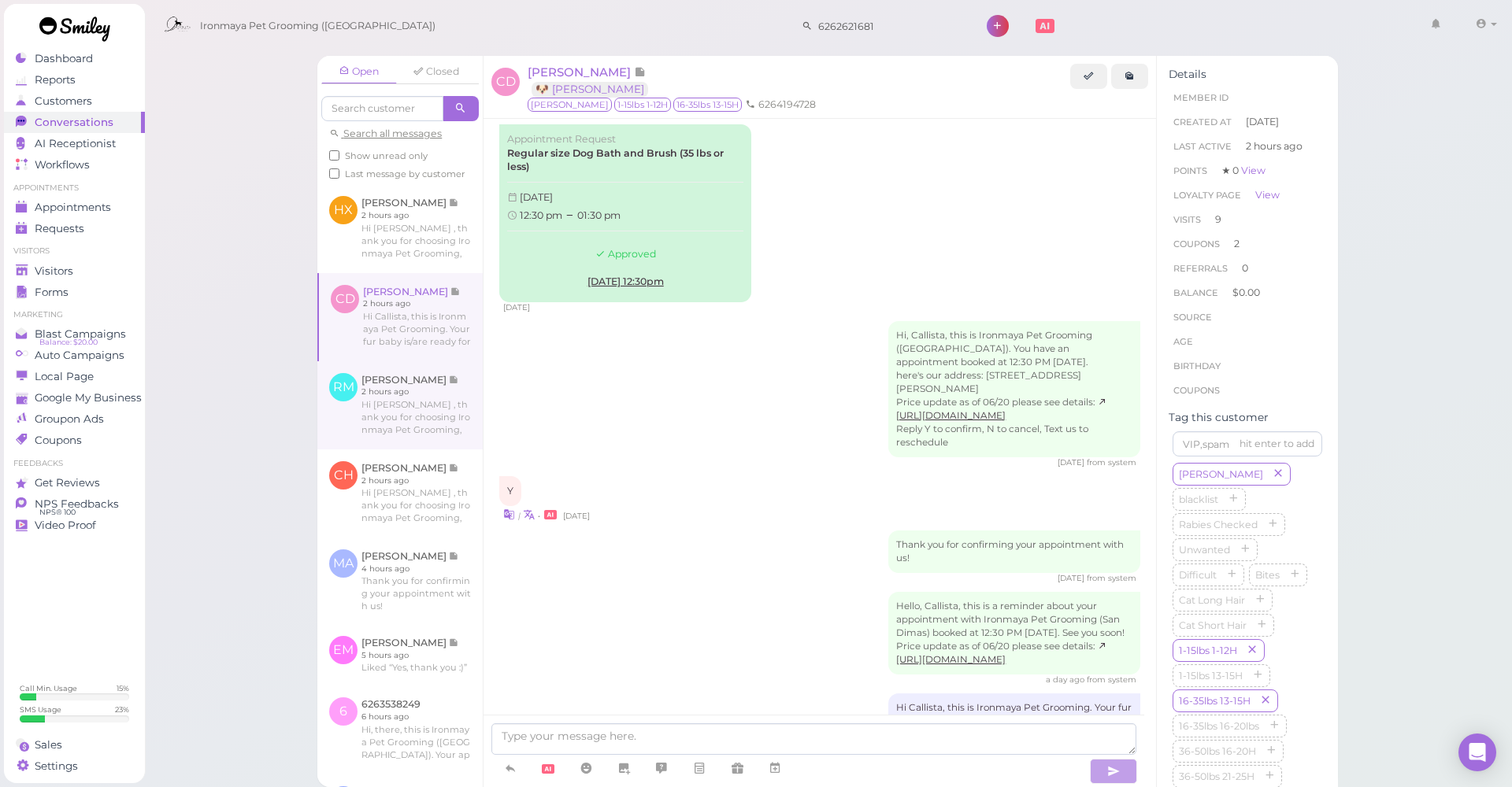
click at [415, 432] on link at bounding box center [400, 406] width 165 height 89
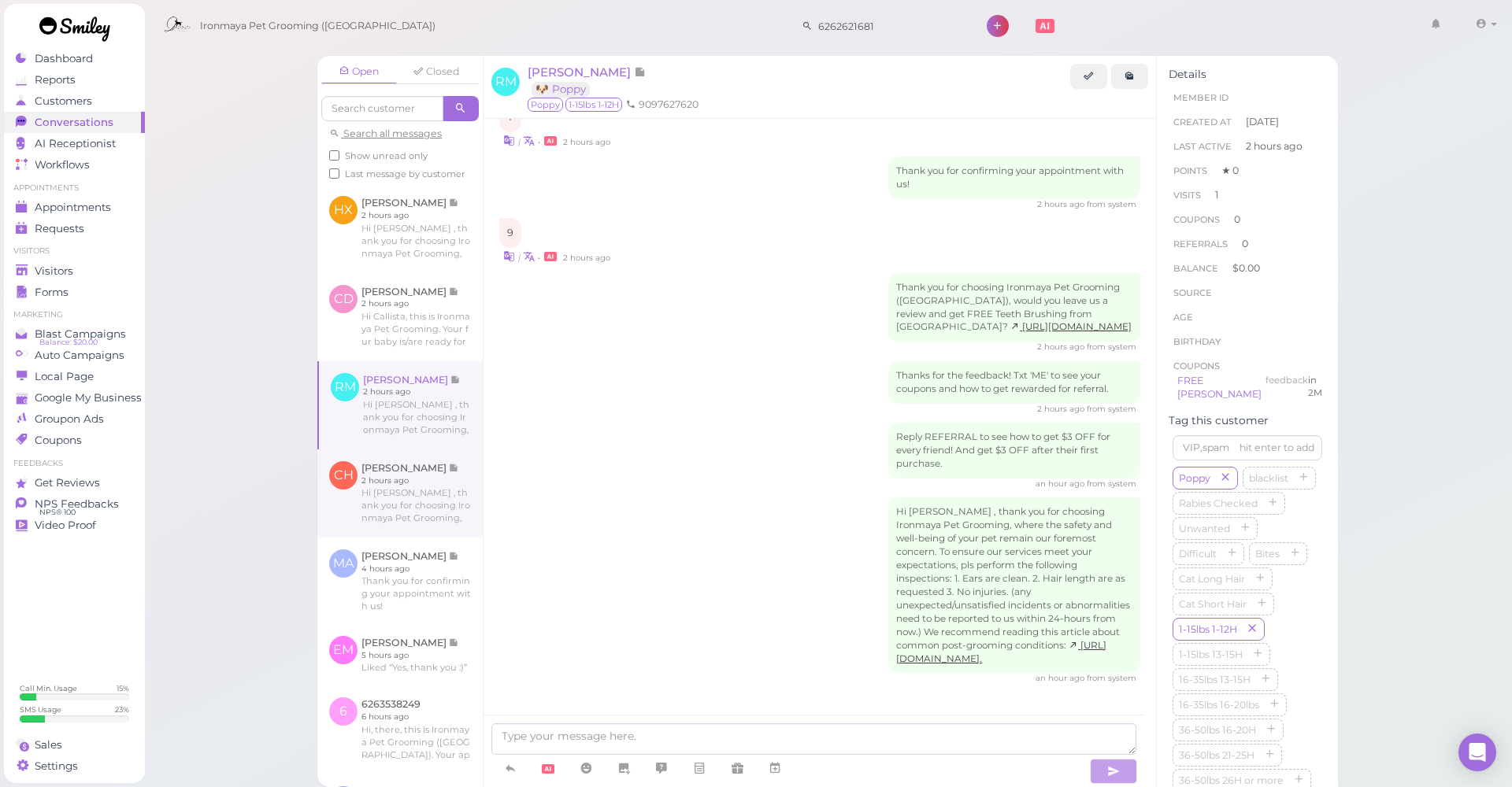
scroll to position [1083, 0]
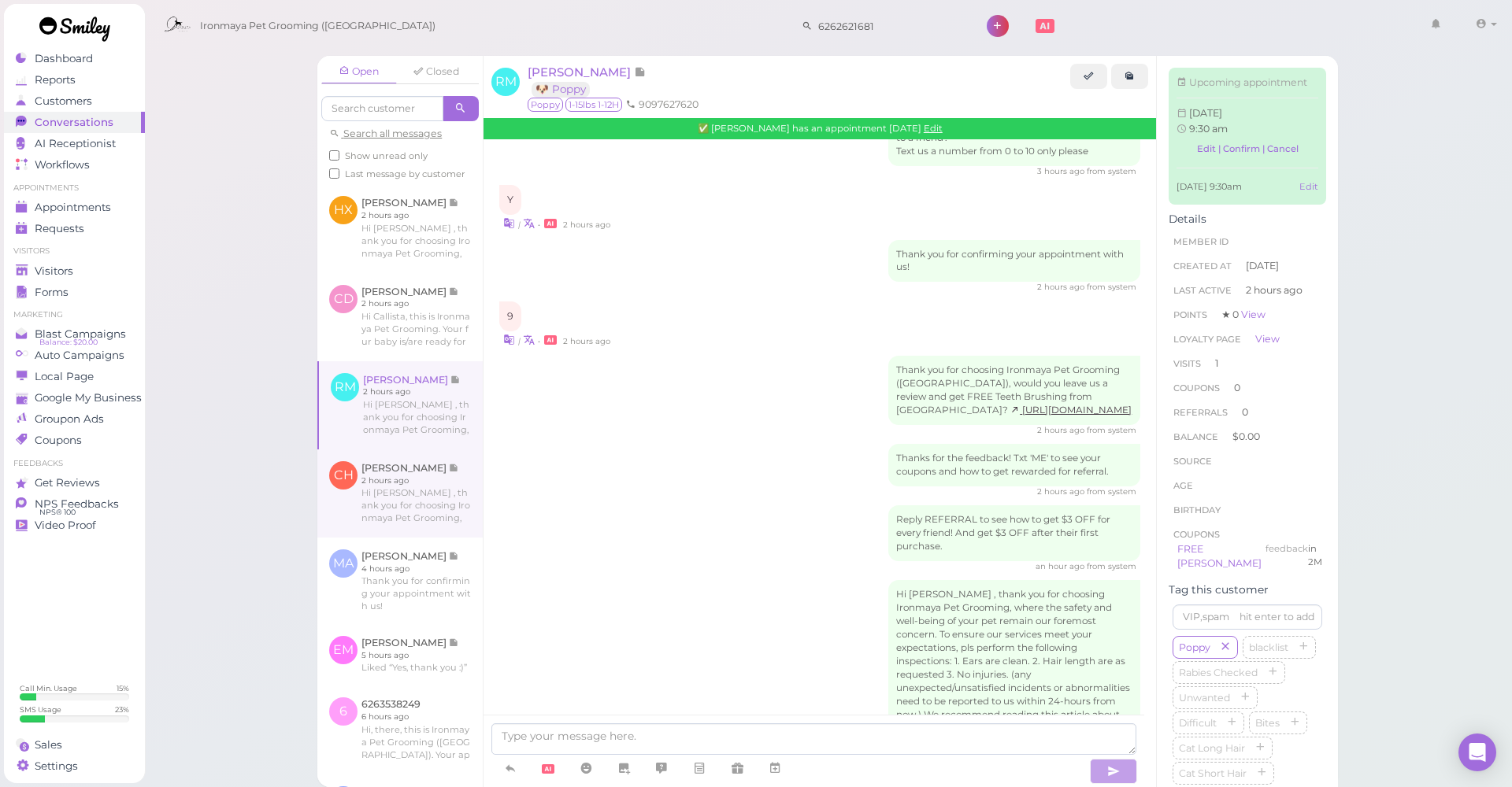
click at [430, 471] on link at bounding box center [400, 493] width 165 height 89
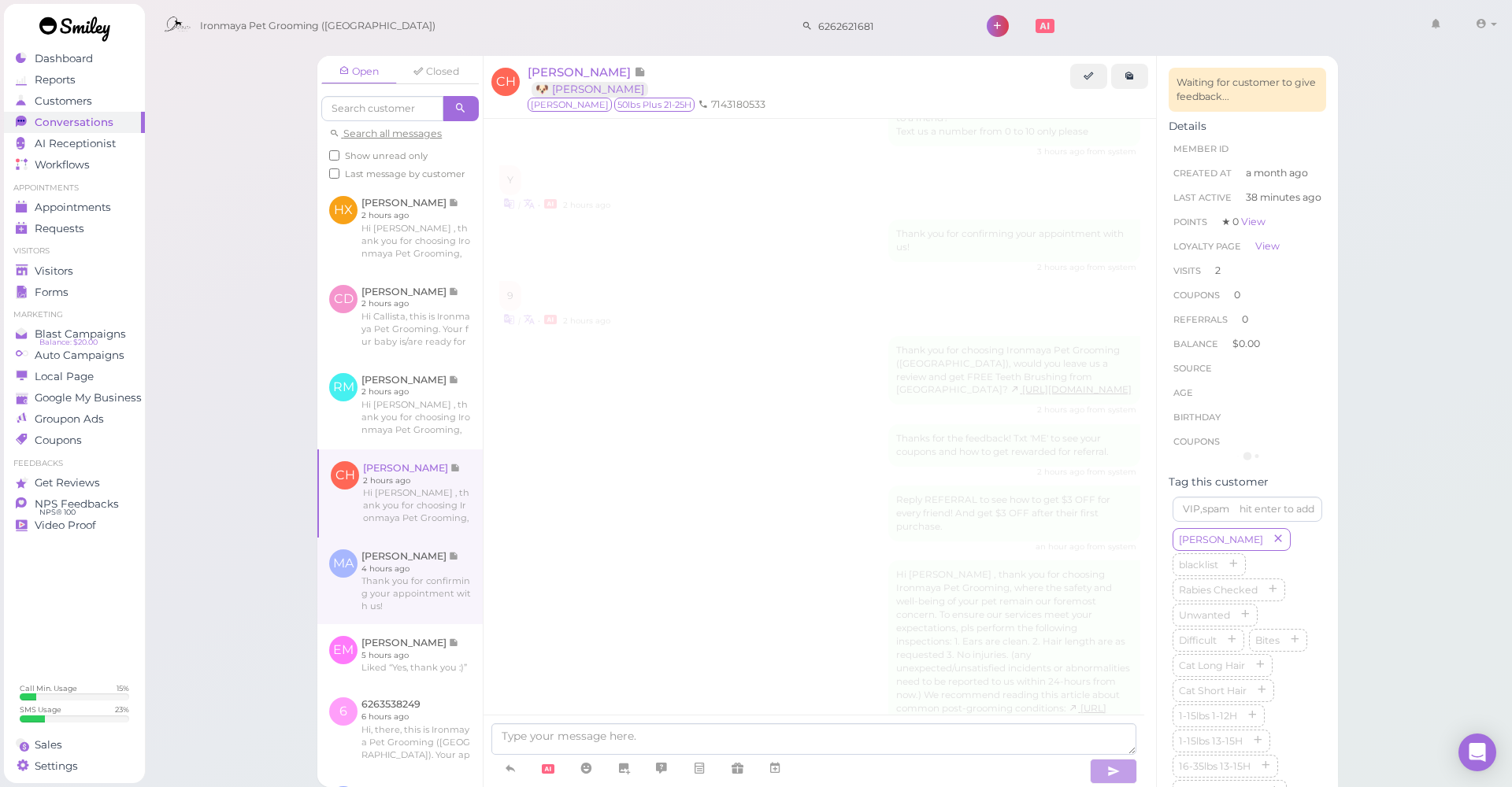
scroll to position [1533, 0]
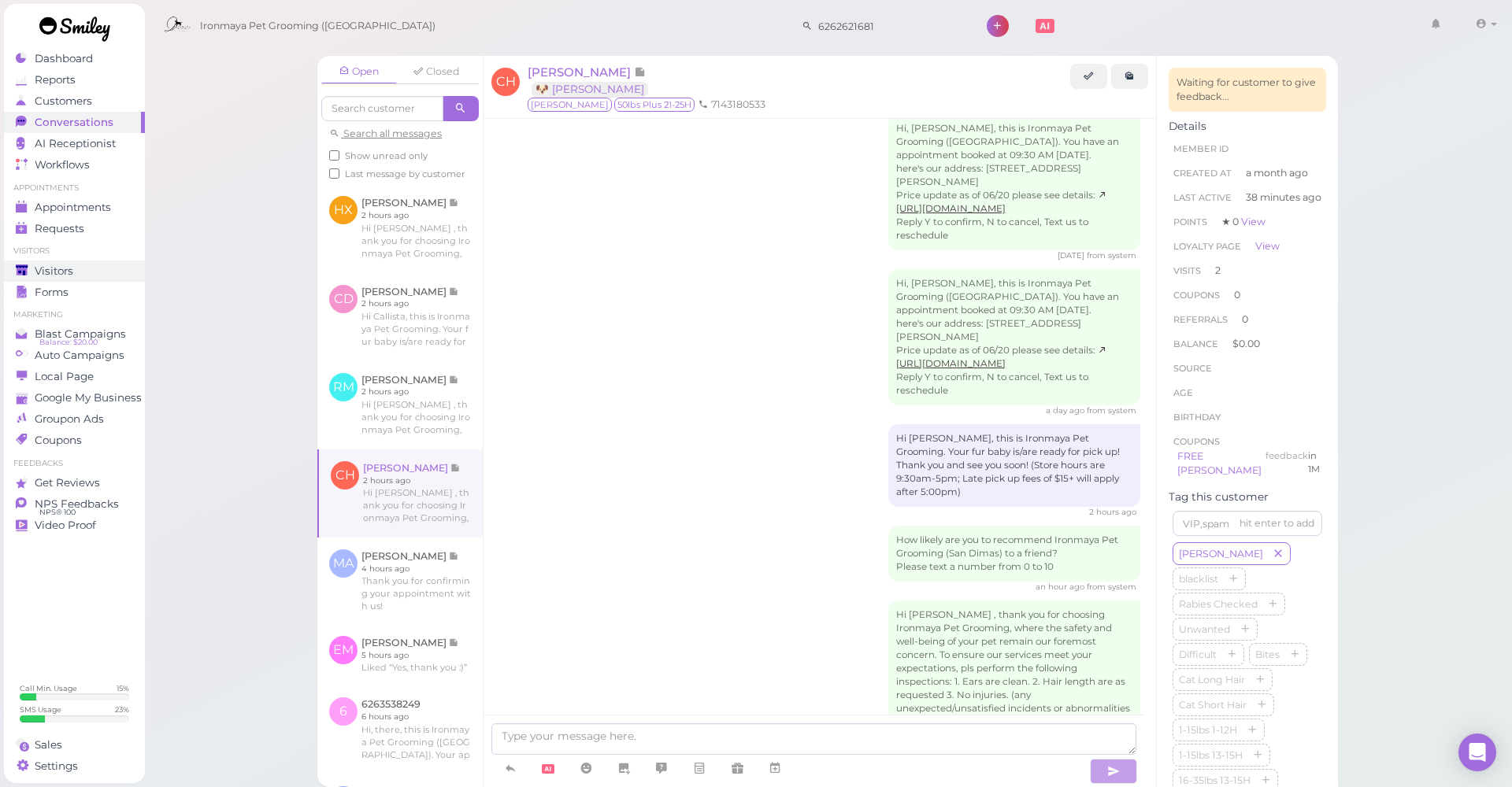
click at [128, 269] on div "Visitors" at bounding box center [72, 271] width 114 height 13
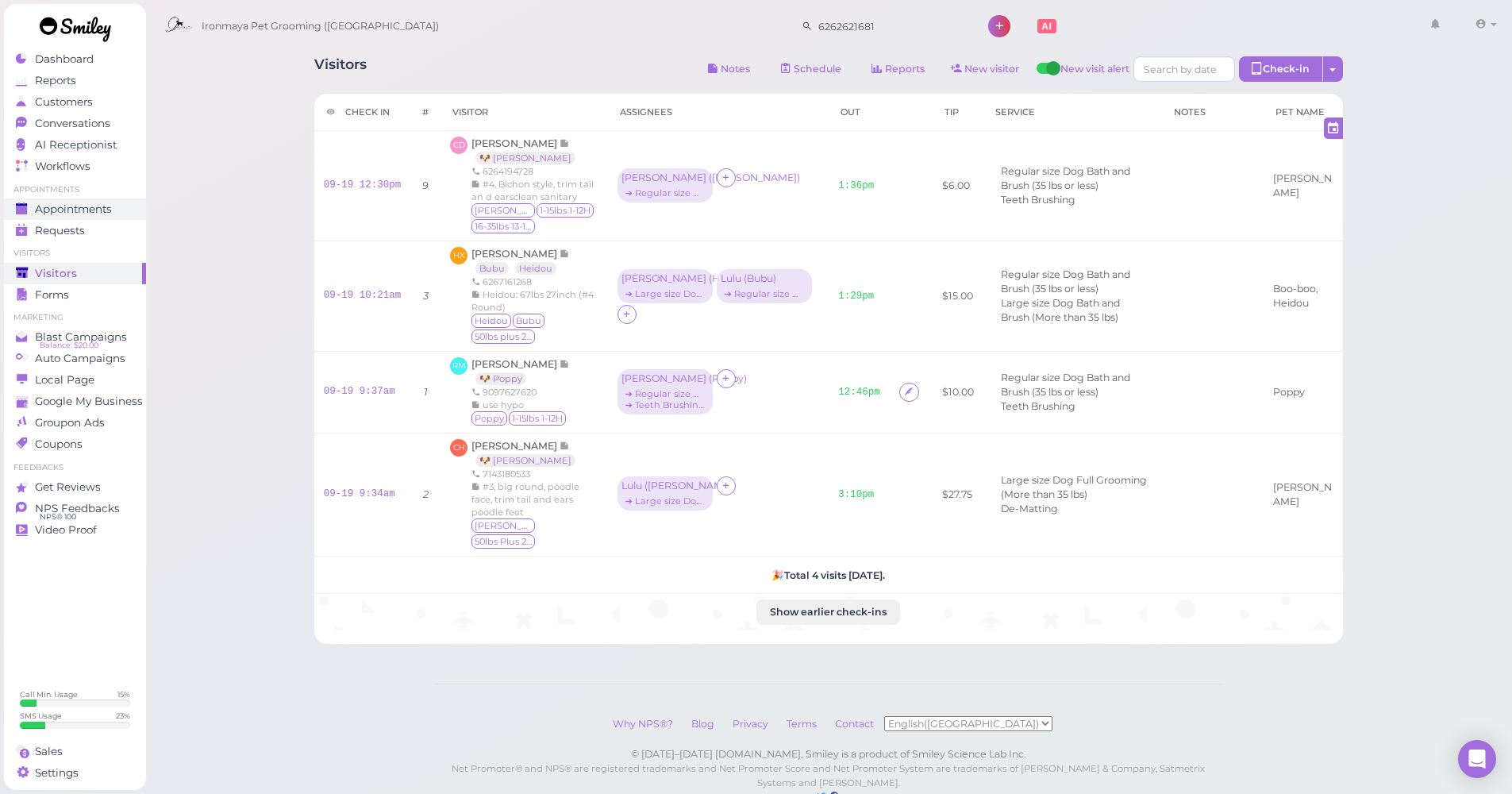
click at [114, 202] on div "Appointments" at bounding box center [73, 209] width 115 height 13
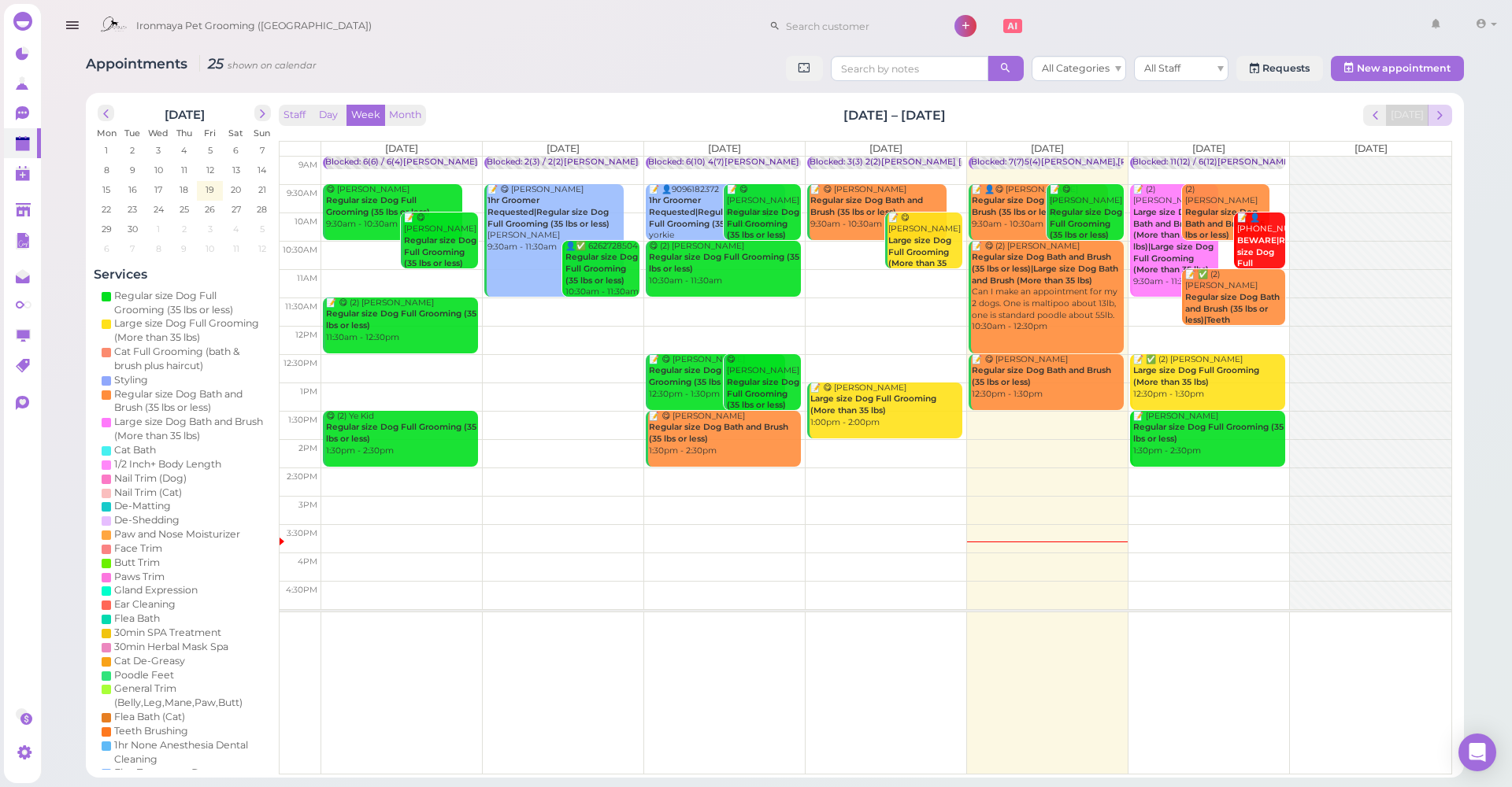
click at [1433, 113] on button "next" at bounding box center [1440, 116] width 24 height 21
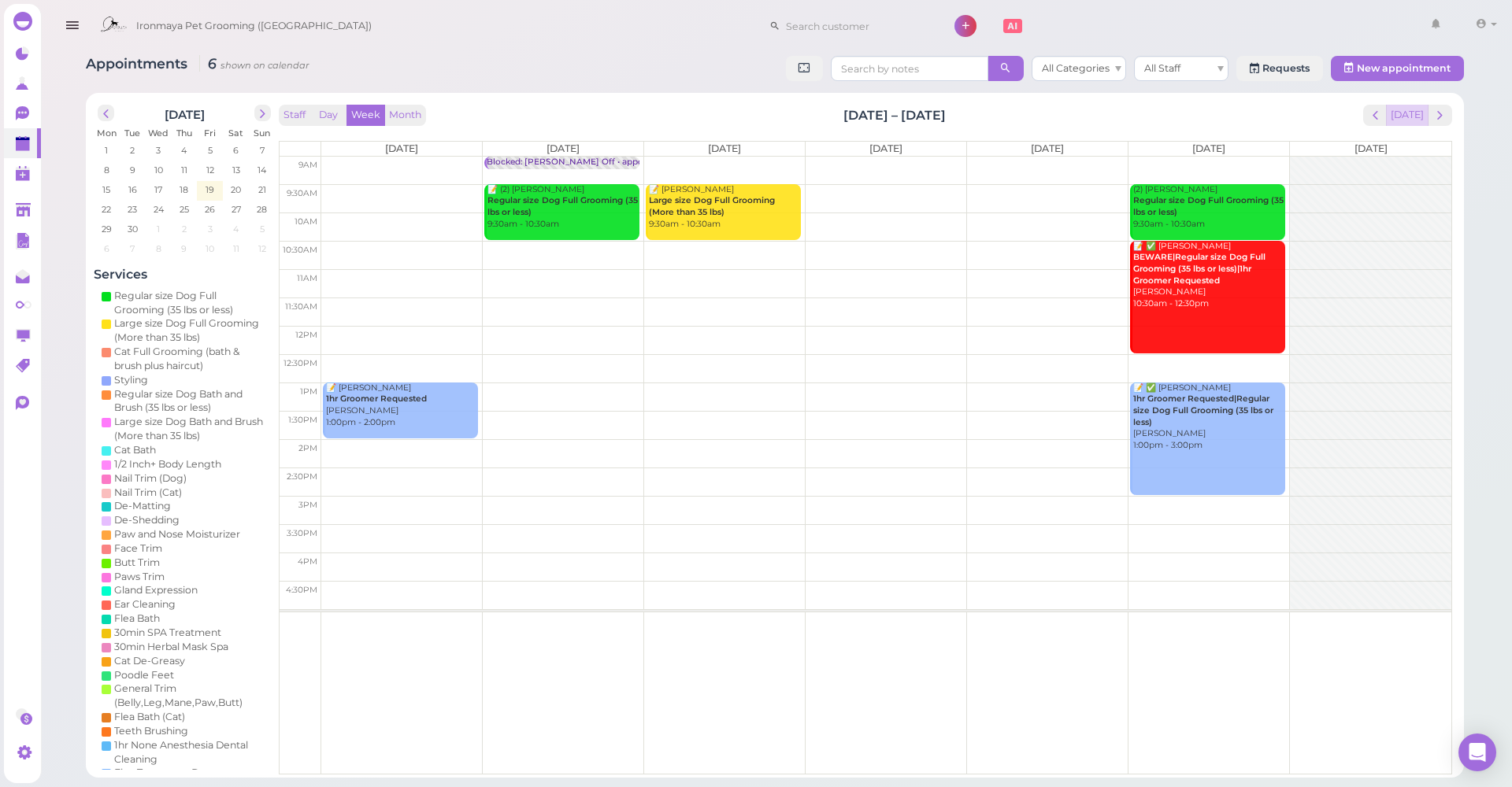
click at [1424, 118] on button "[DATE]" at bounding box center [1407, 116] width 43 height 21
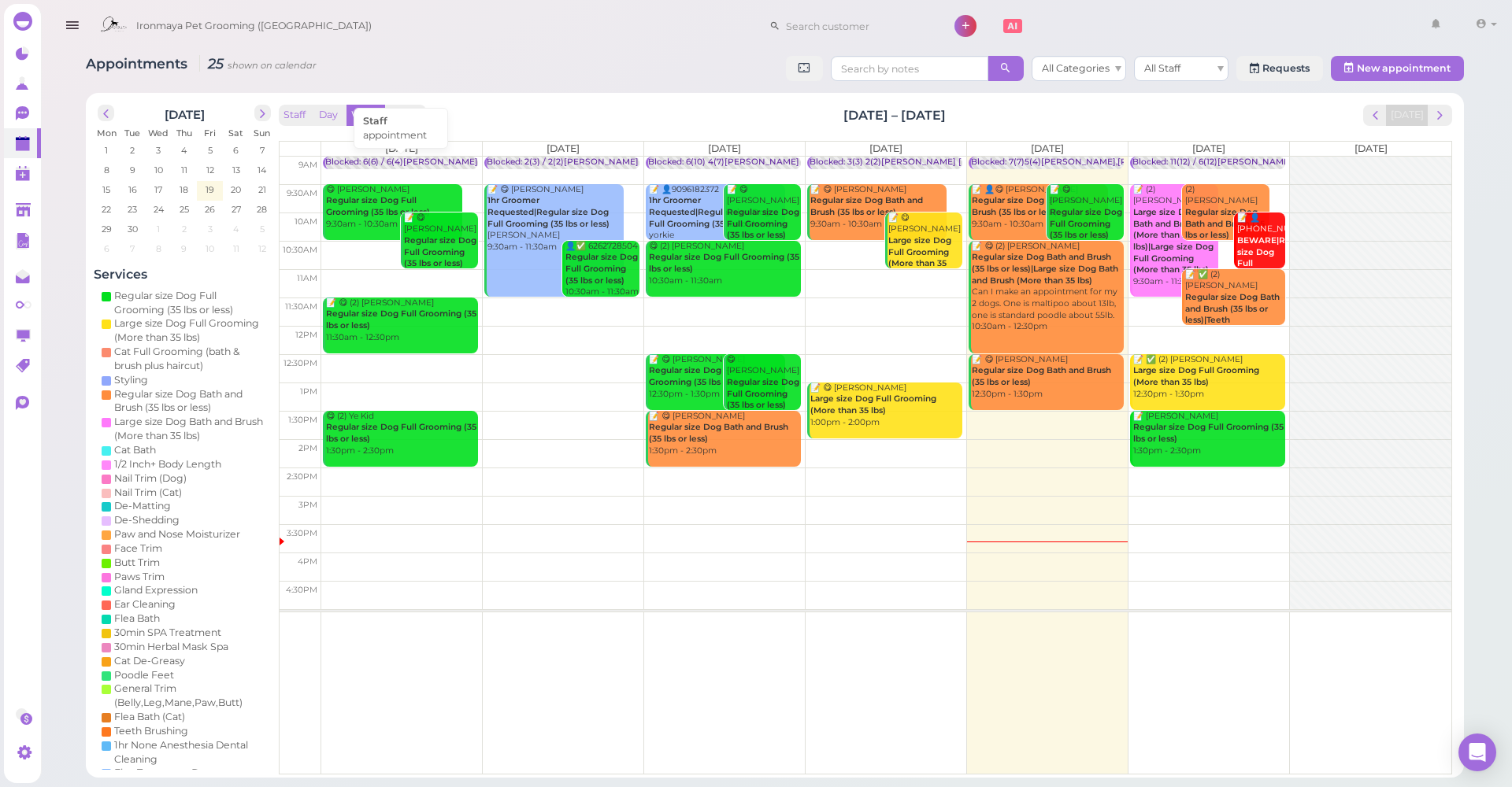
click at [368, 164] on div "Blocked: 6(6) / 6(4)[PERSON_NAME] • appointment" at bounding box center [432, 162] width 215 height 12
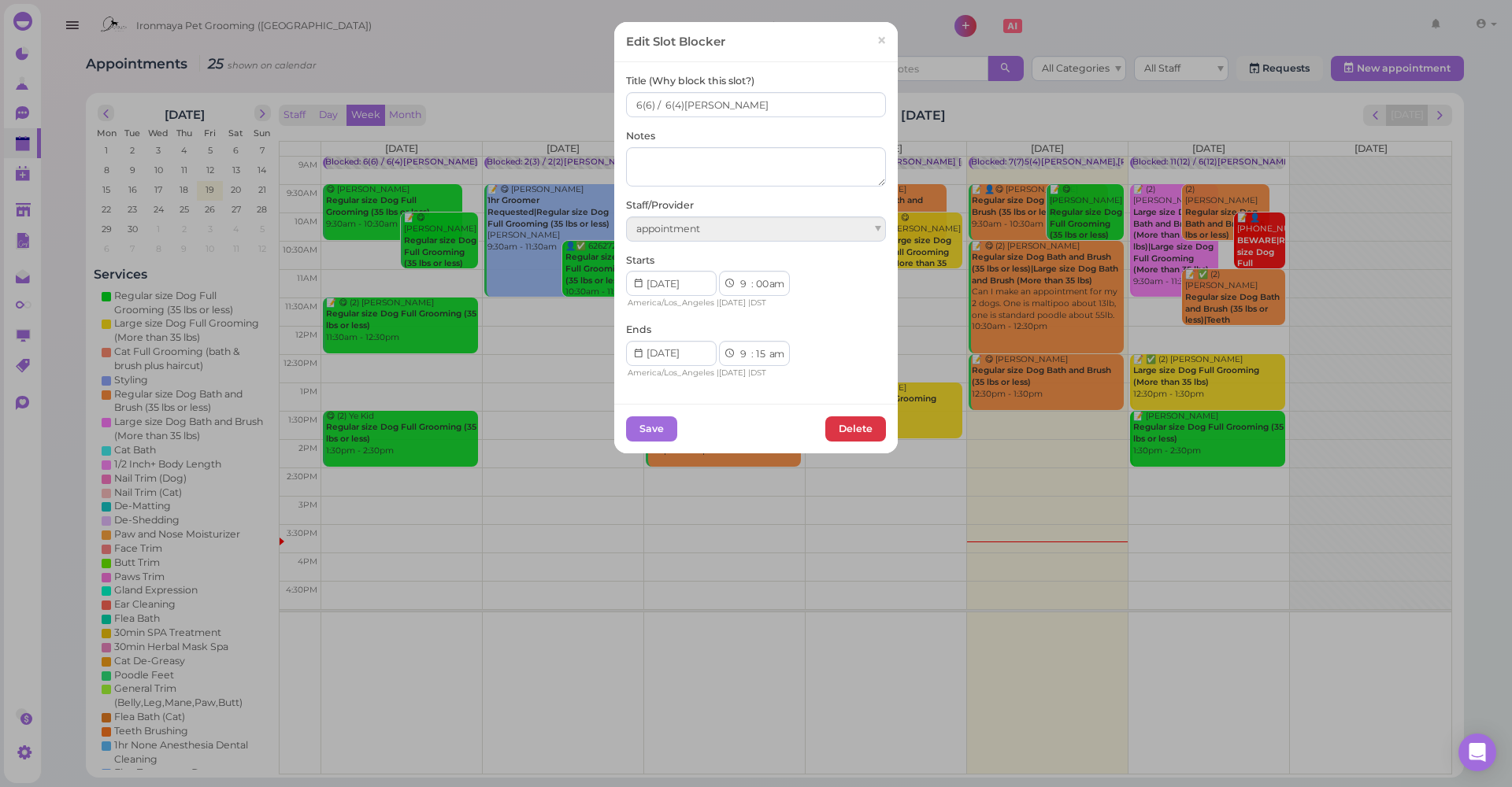
type input "[DATE]"
drag, startPoint x: 720, startPoint y: 109, endPoint x: 619, endPoint y: 100, distance: 101.4
click at [619, 100] on div "Title (Why block this slot?) 6(6) / 6(4)Emma Notes Staff/Provider appointment S…" at bounding box center [756, 233] width 283 height 341
click at [879, 38] on span "×" at bounding box center [882, 40] width 10 height 22
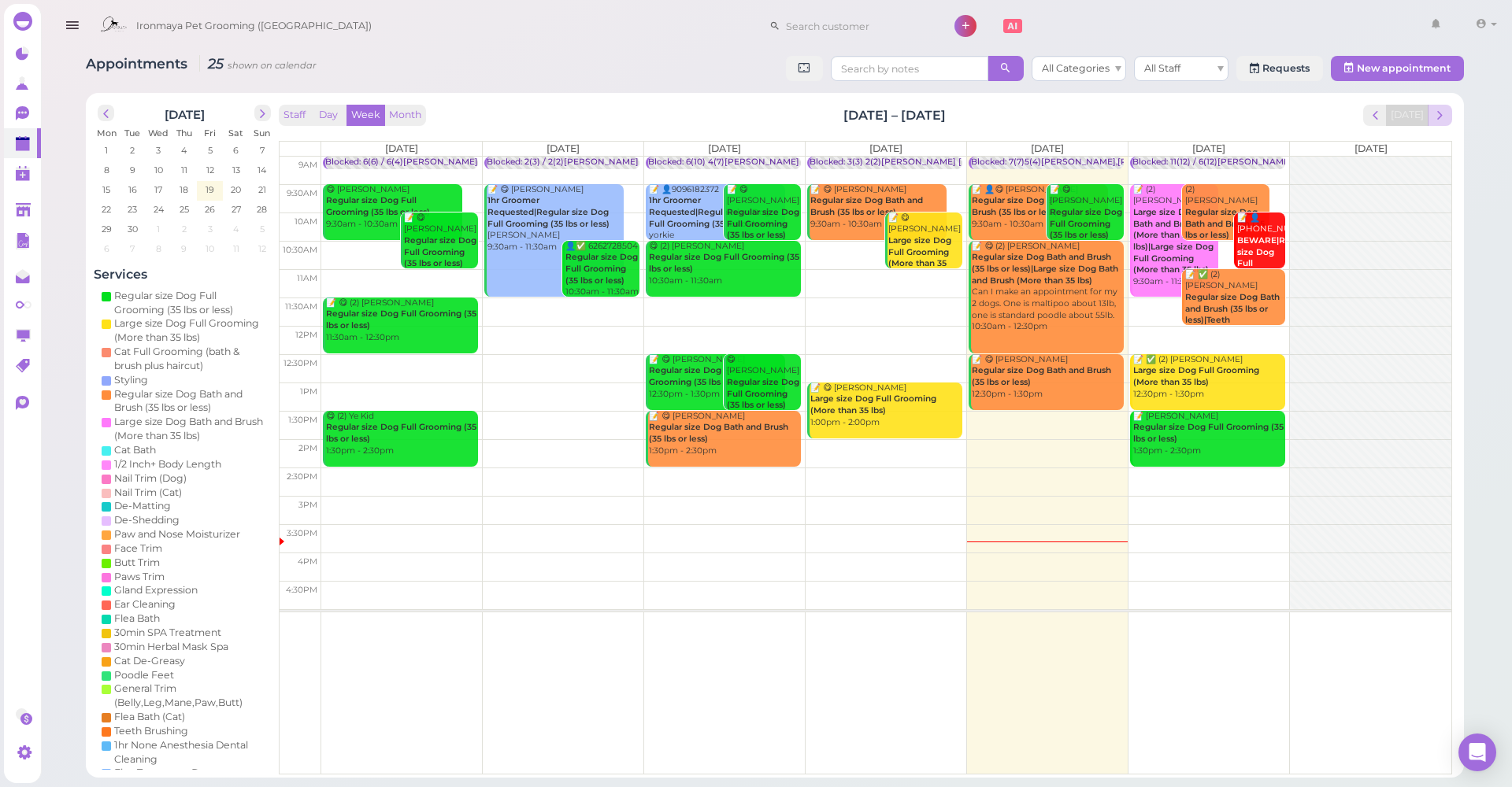
click at [1436, 114] on span "next" at bounding box center [1440, 115] width 15 height 15
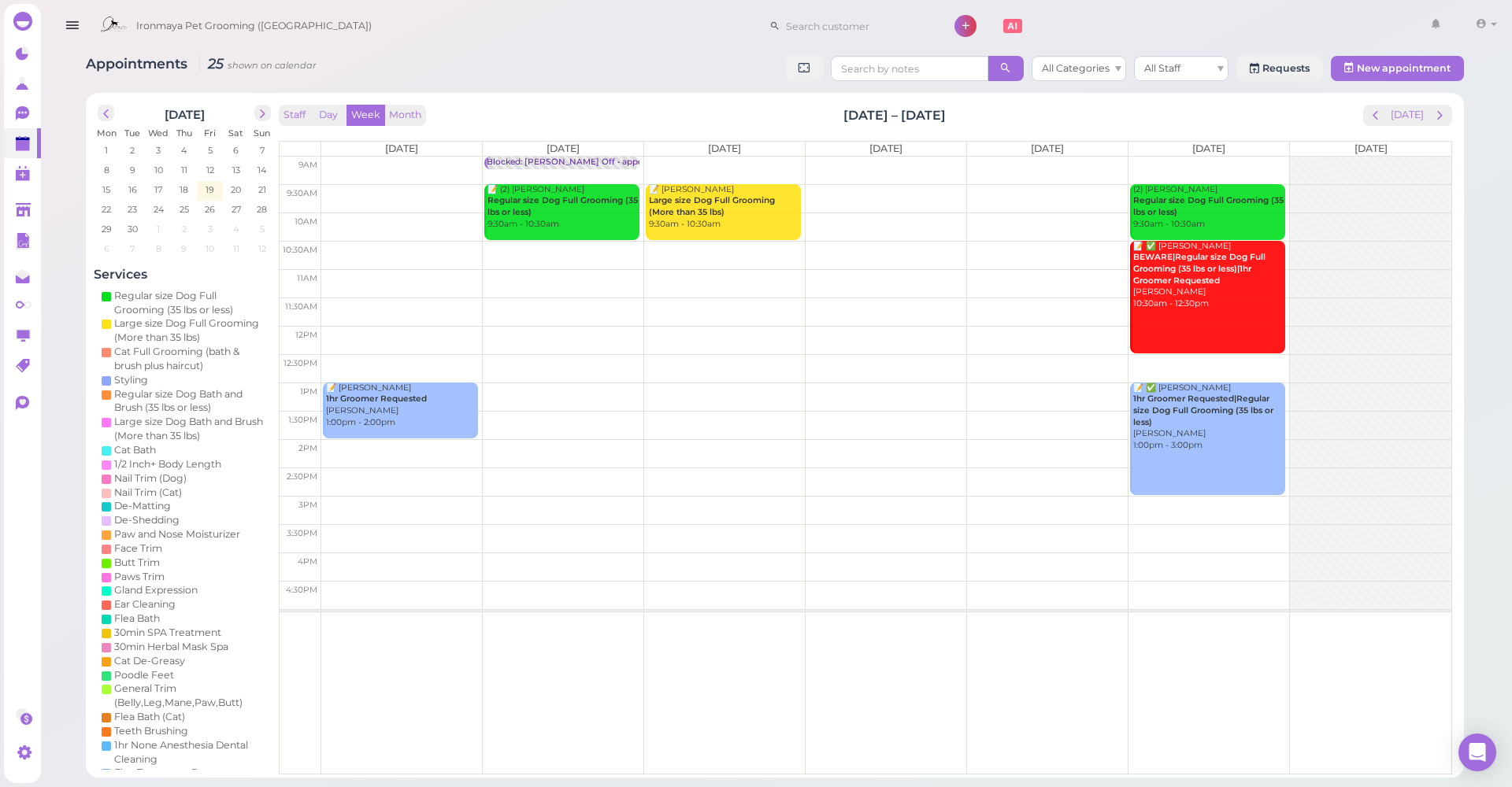
click at [379, 164] on td at bounding box center [886, 170] width 1131 height 29
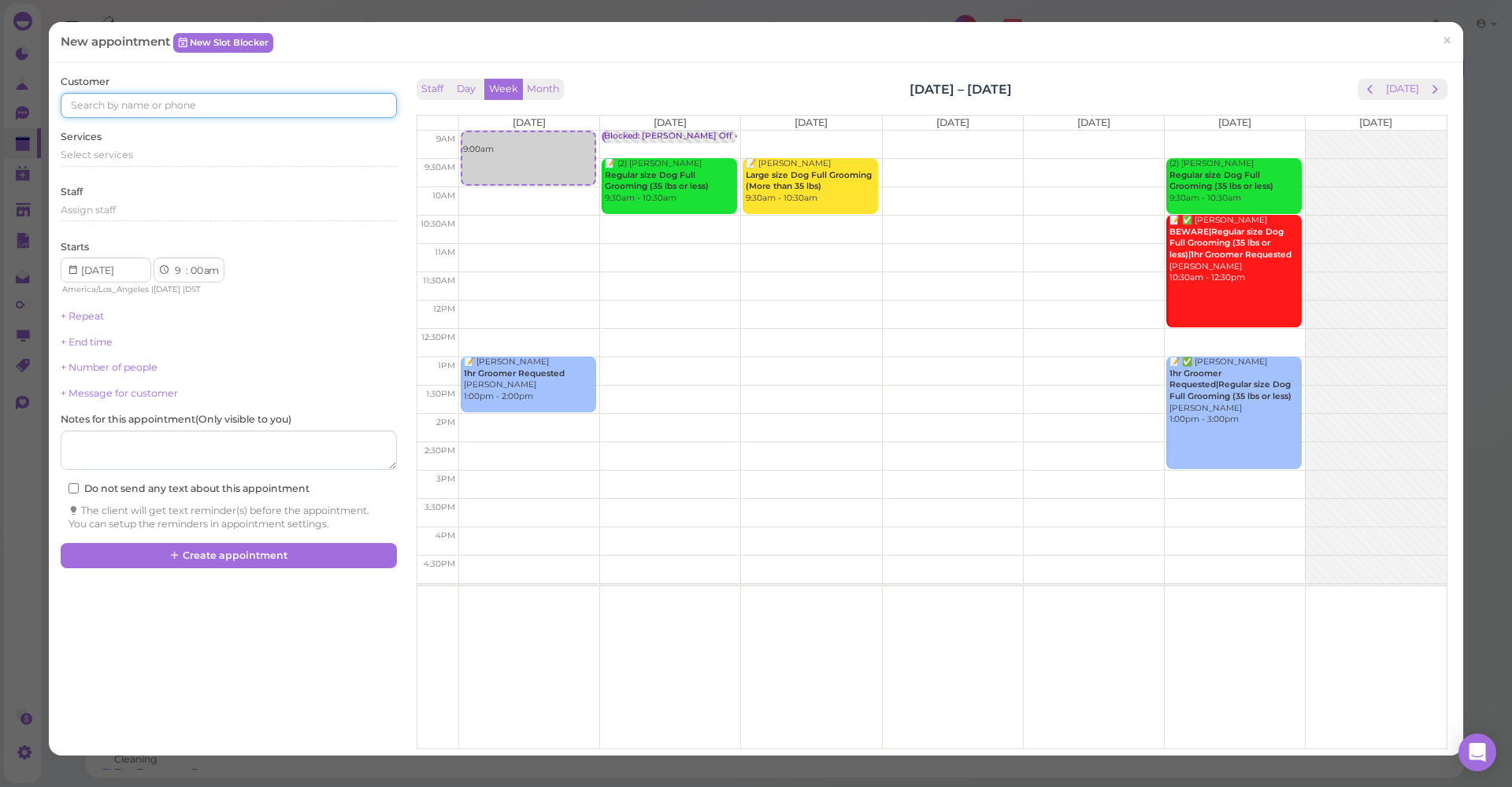
click at [275, 108] on input at bounding box center [229, 105] width 335 height 25
drag, startPoint x: 260, startPoint y: 105, endPoint x: 149, endPoint y: 23, distance: 138.0
click at [408, 69] on div "Customer Recent searched customers Cindy Lin 6262621681 🐶 Cookie Daryl Williams…" at bounding box center [756, 410] width 1415 height 693
click at [227, 56] on div "New appointment New Slot Blocker ×" at bounding box center [756, 42] width 1415 height 41
click at [227, 51] on link "New Slot Blocker" at bounding box center [222, 43] width 100 height 19
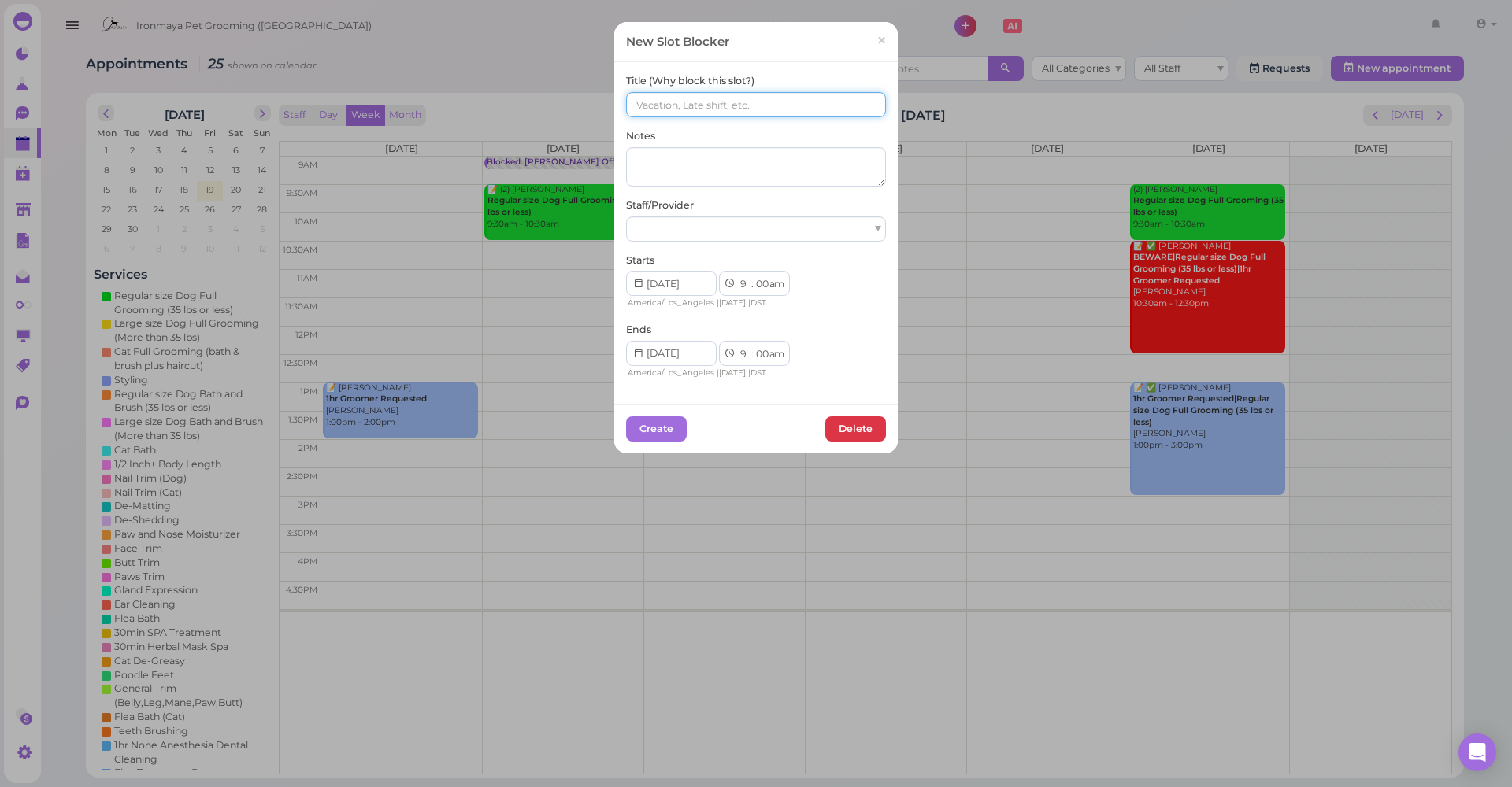
click at [673, 114] on input at bounding box center [756, 104] width 260 height 25
paste input "6(6) / 6(4)Emma"
click at [666, 105] on input "6(6) / 6(4)Emma" at bounding box center [756, 104] width 260 height 25
type input "(6) / (4)Emma"
click at [637, 426] on button "Create" at bounding box center [657, 428] width 61 height 25
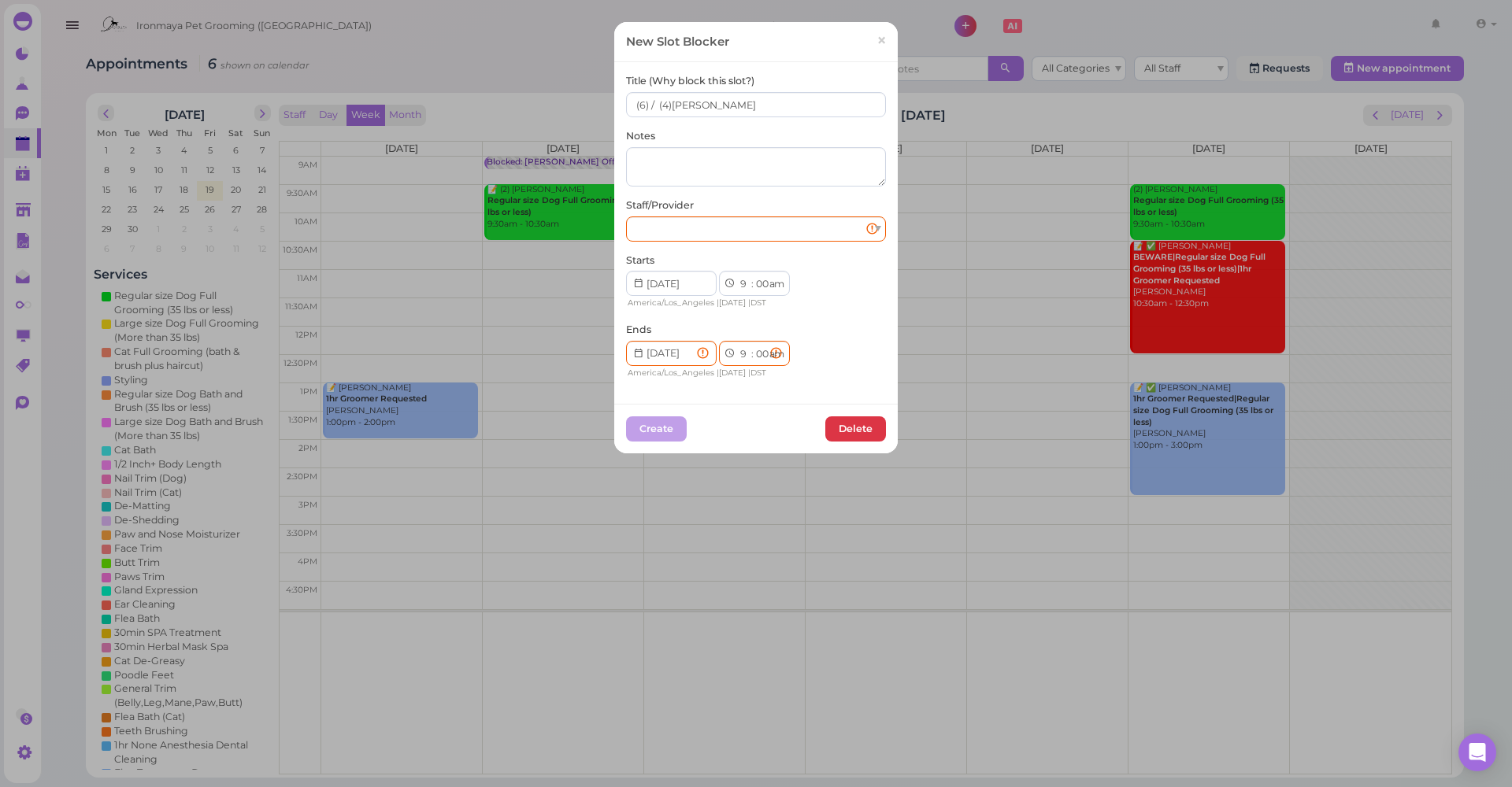
click at [885, 46] on link "×" at bounding box center [882, 41] width 30 height 37
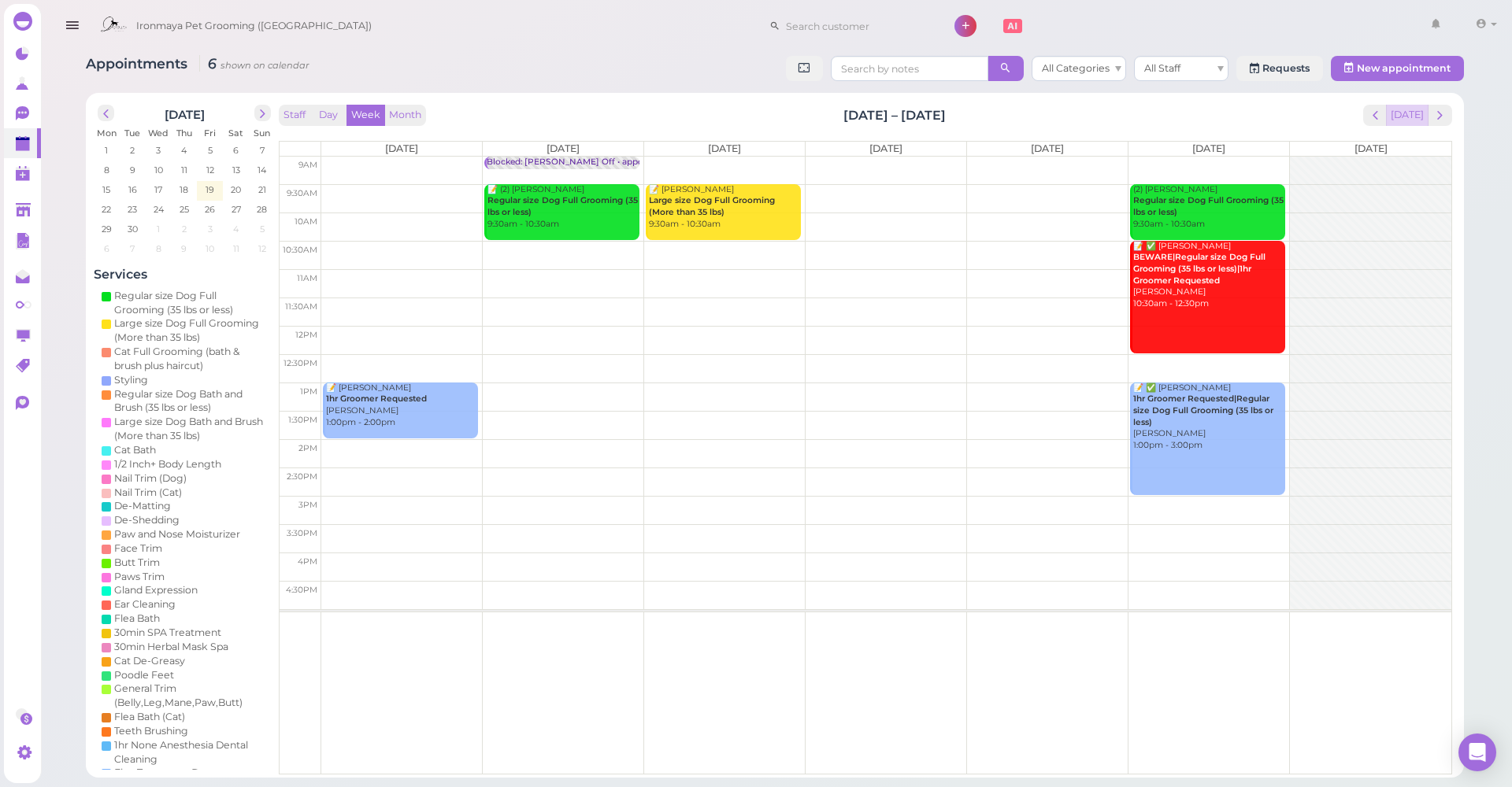
click at [1422, 123] on button "[DATE]" at bounding box center [1407, 116] width 43 height 21
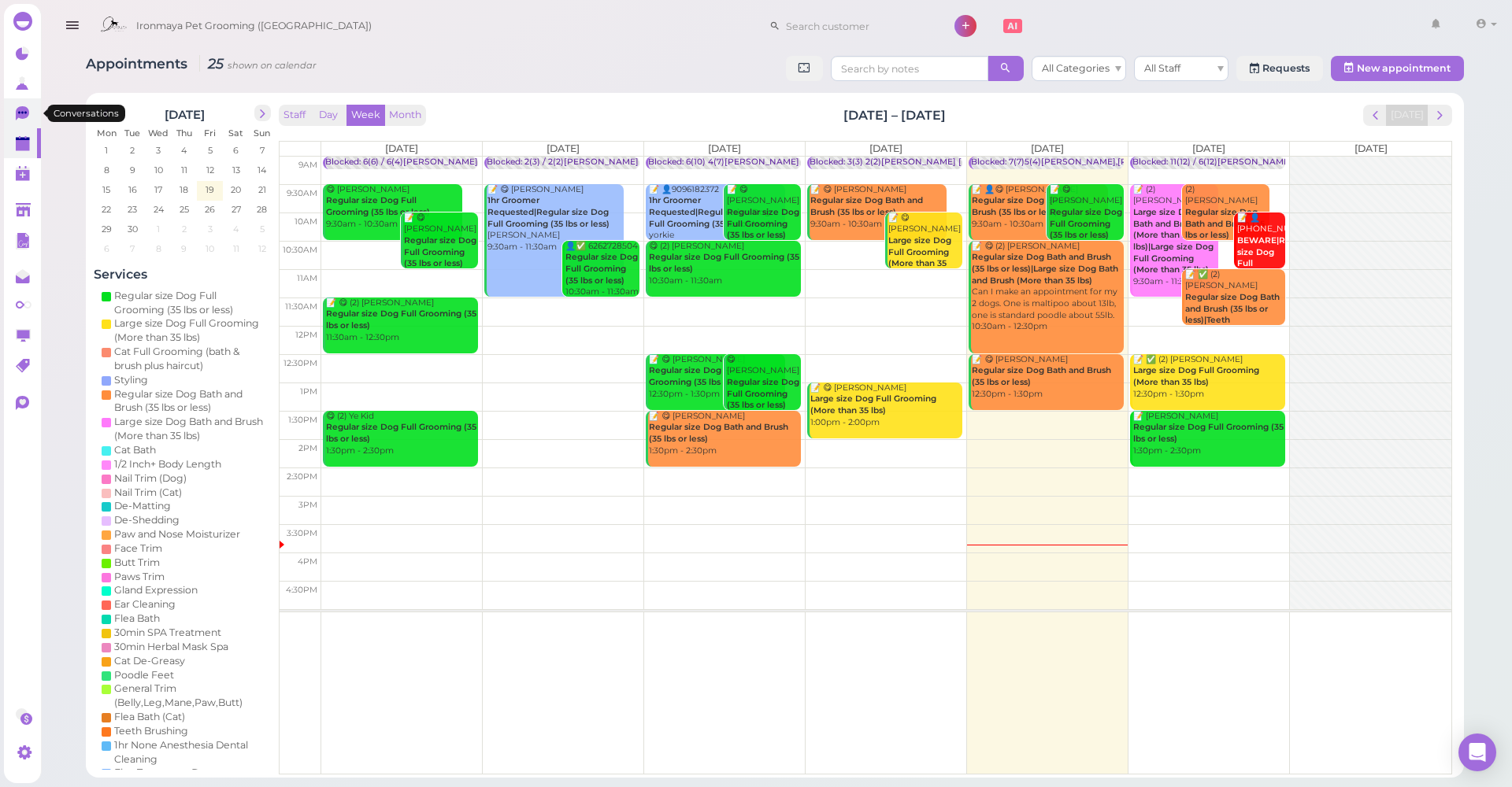
click at [21, 107] on icon at bounding box center [22, 113] width 13 height 14
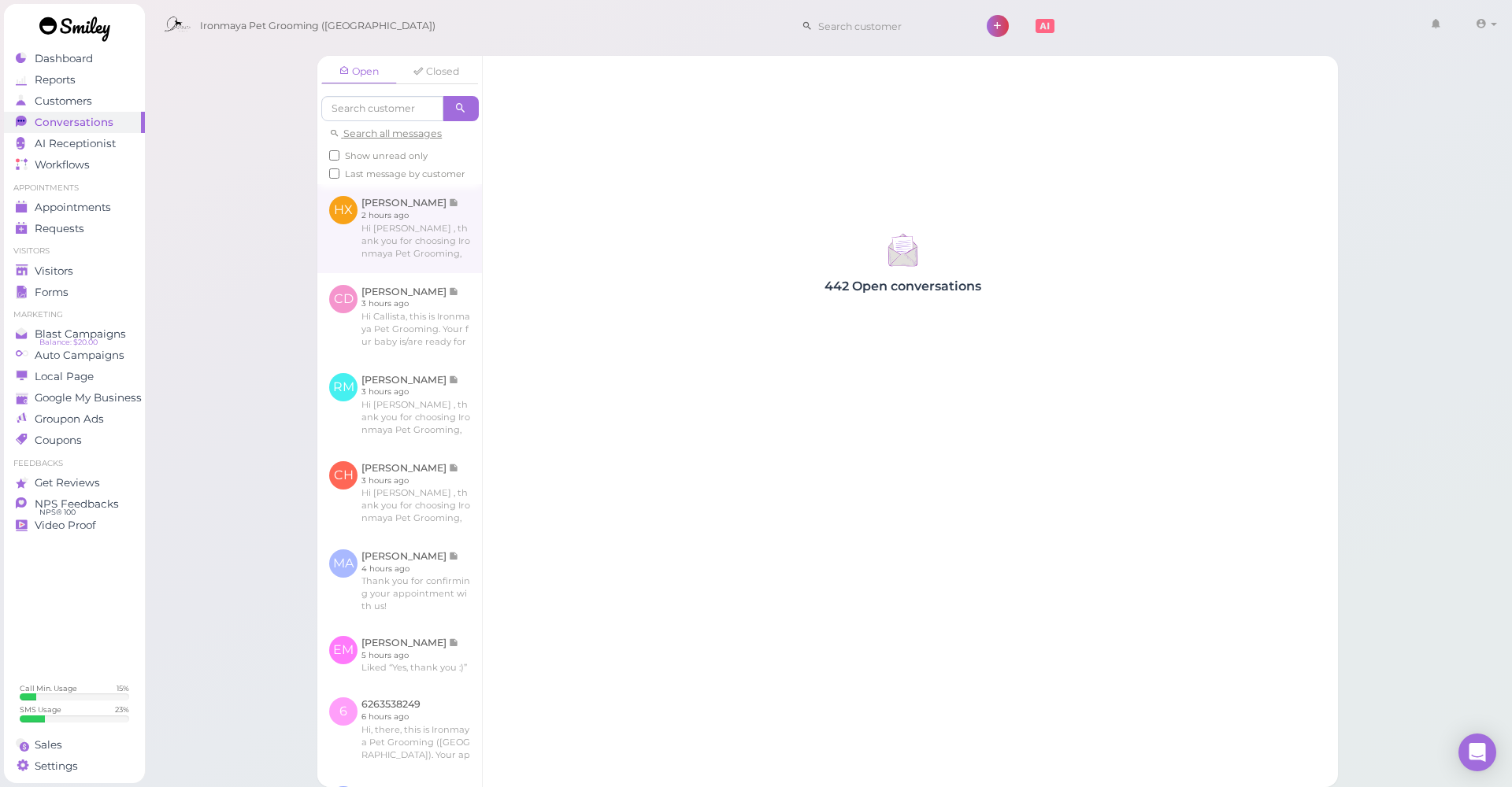
click at [382, 235] on link at bounding box center [399, 228] width 164 height 89
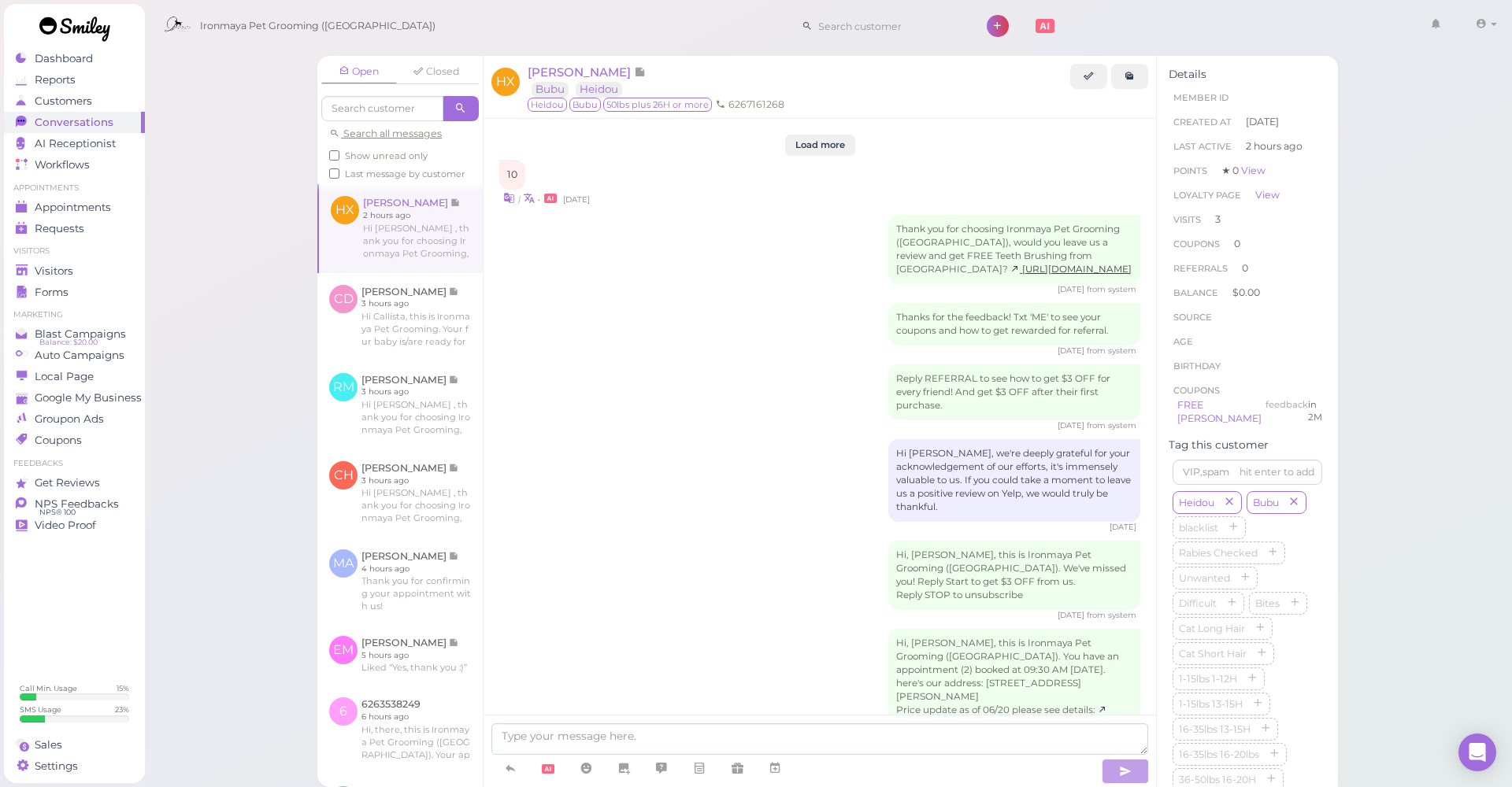
scroll to position [2156, 0]
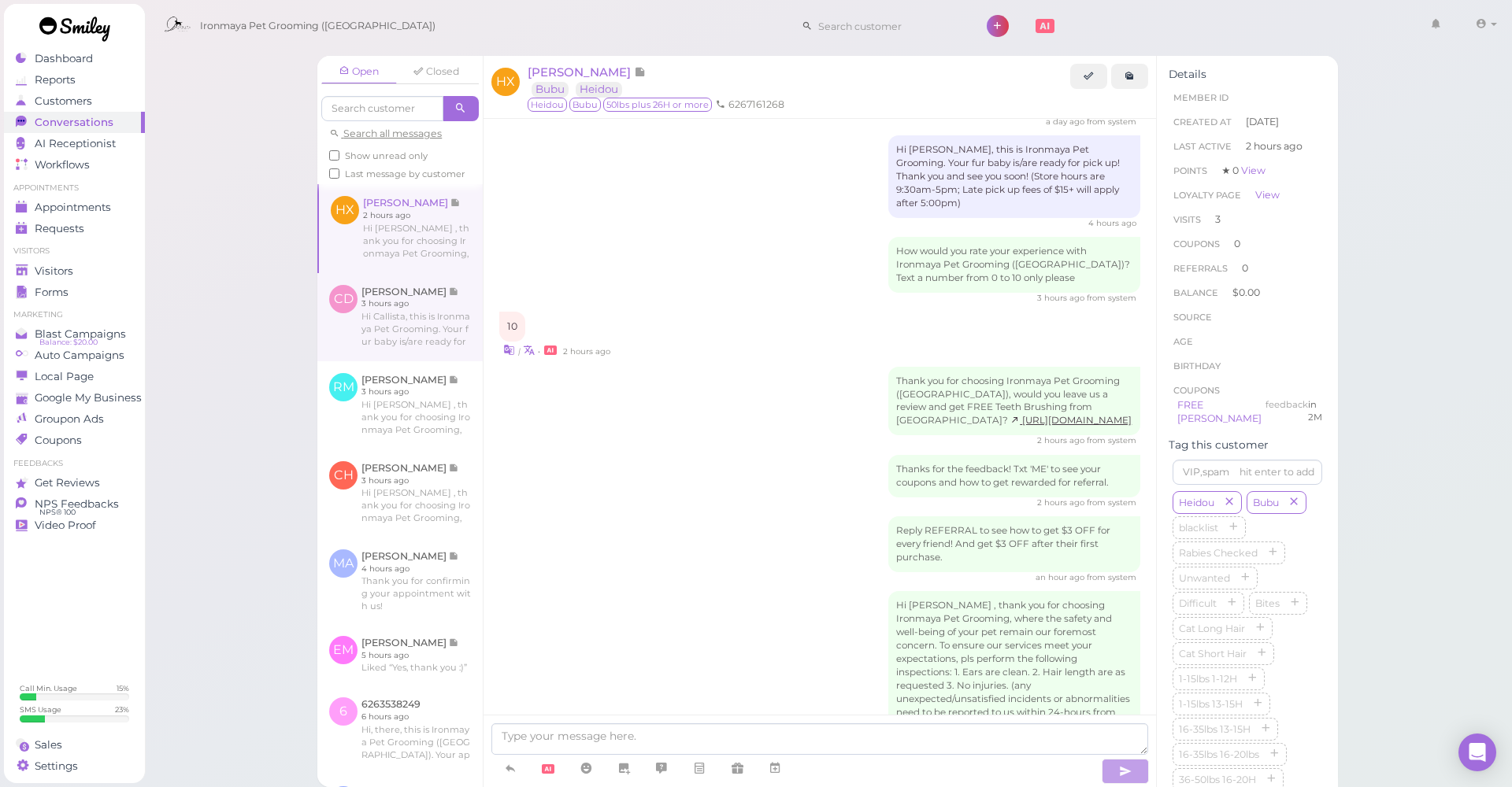
click at [376, 313] on link at bounding box center [400, 317] width 165 height 89
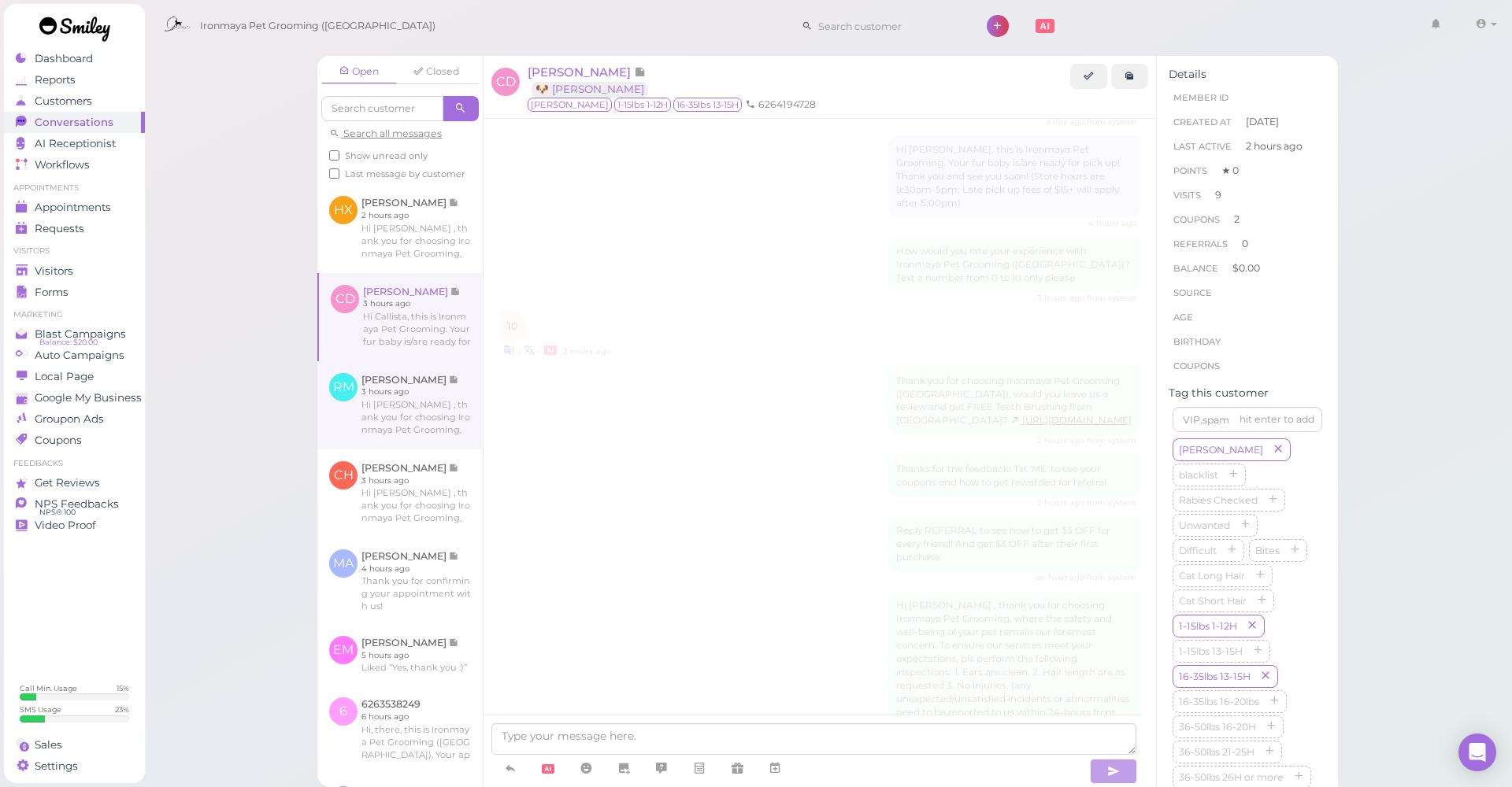
scroll to position [2547, 0]
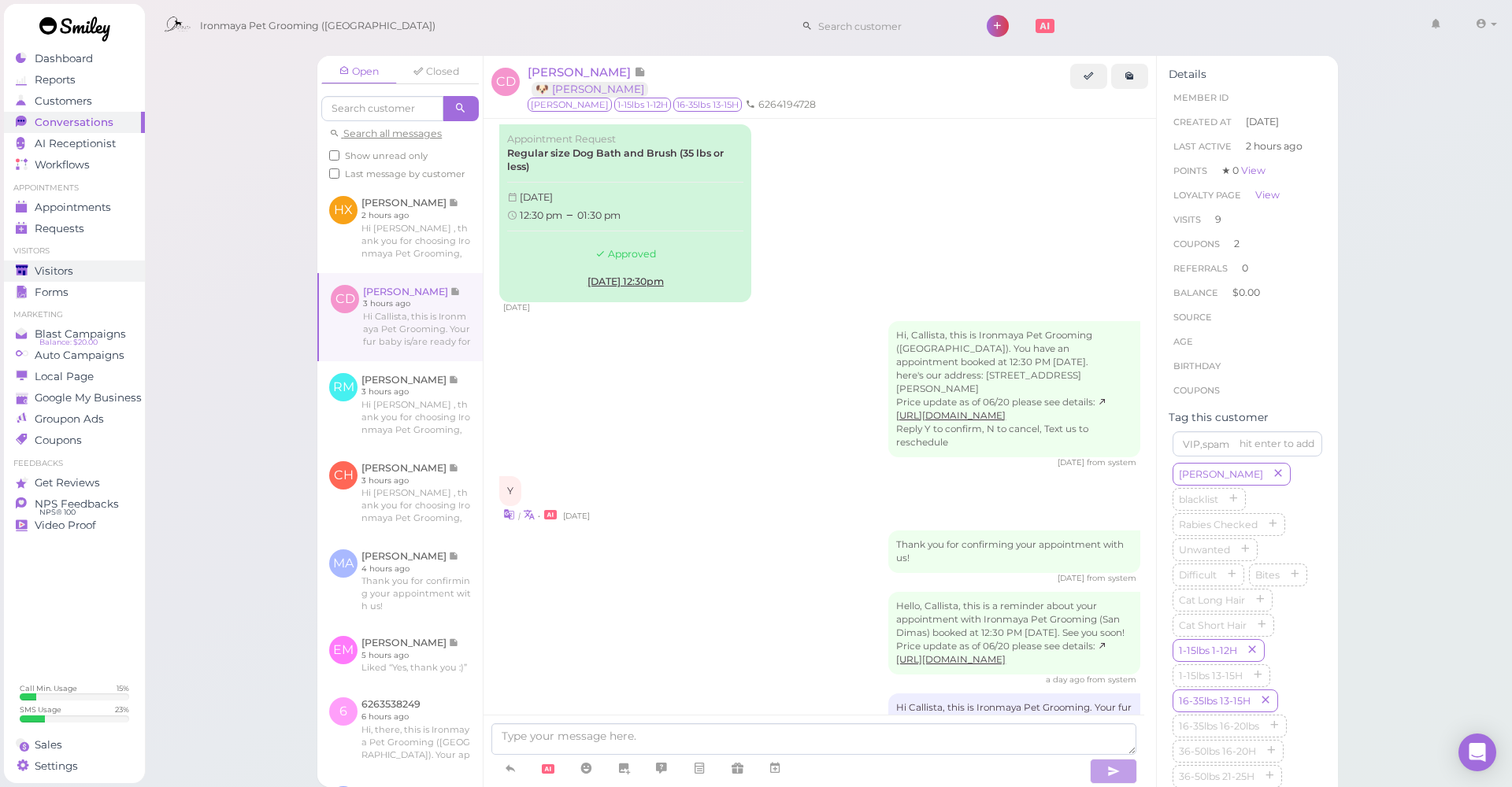
click at [80, 281] on link "Visitors" at bounding box center [75, 271] width 141 height 21
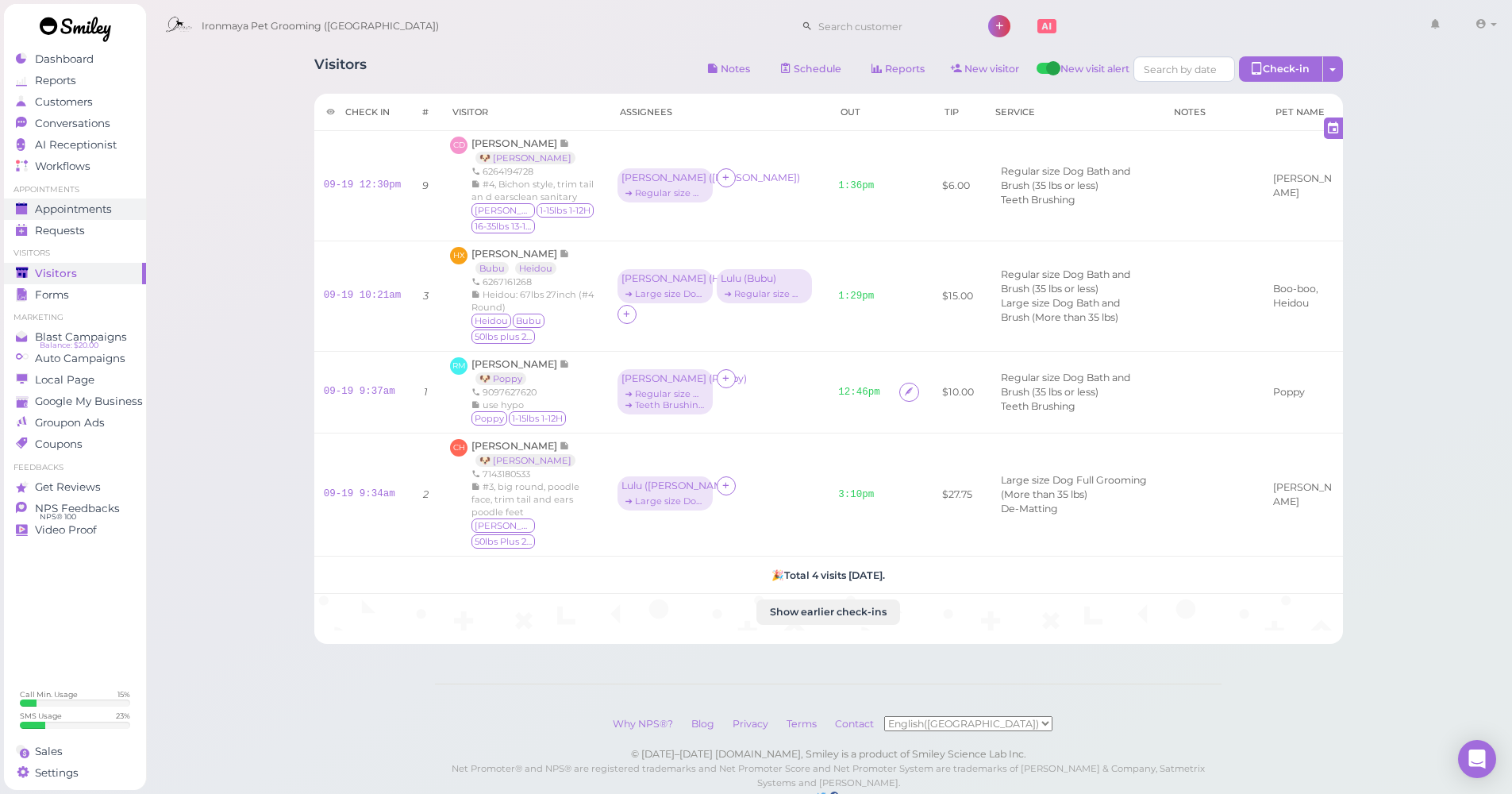
click at [116, 211] on div "Appointments" at bounding box center [73, 209] width 115 height 13
